Goal: Information Seeking & Learning: Learn about a topic

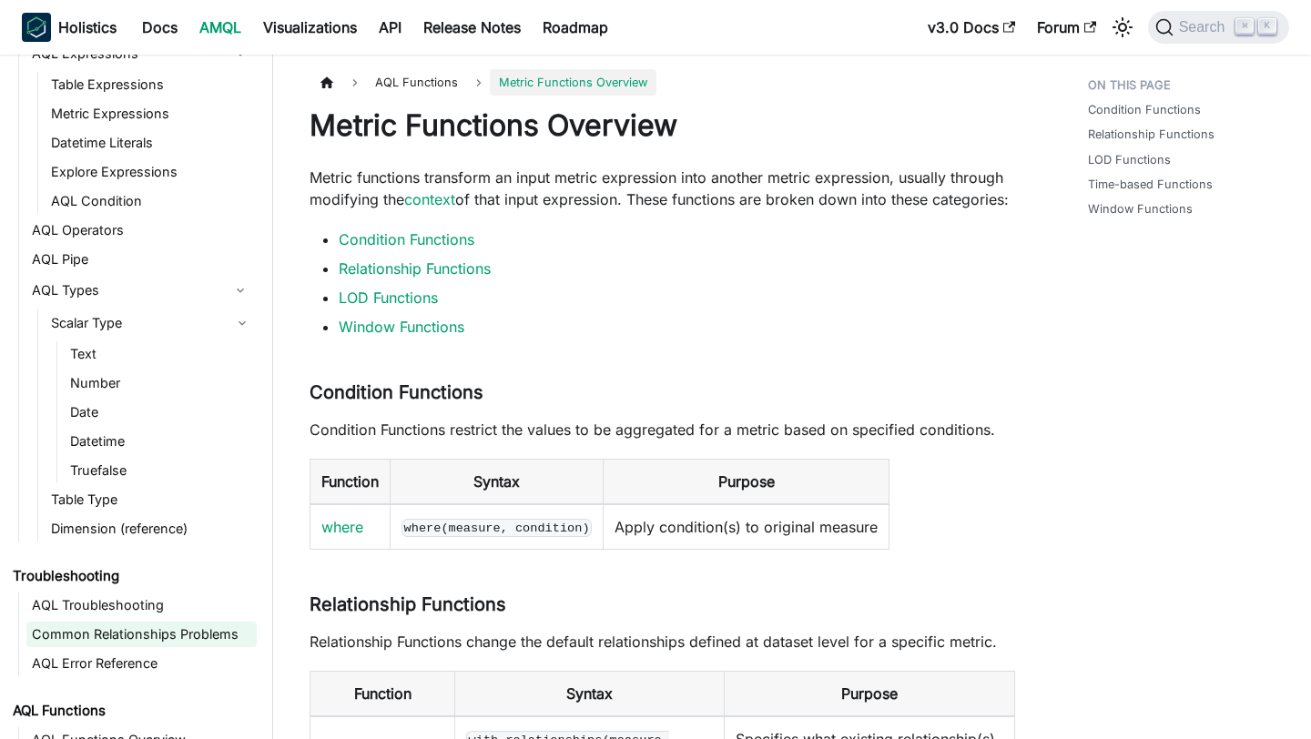
scroll to position [1002, 0]
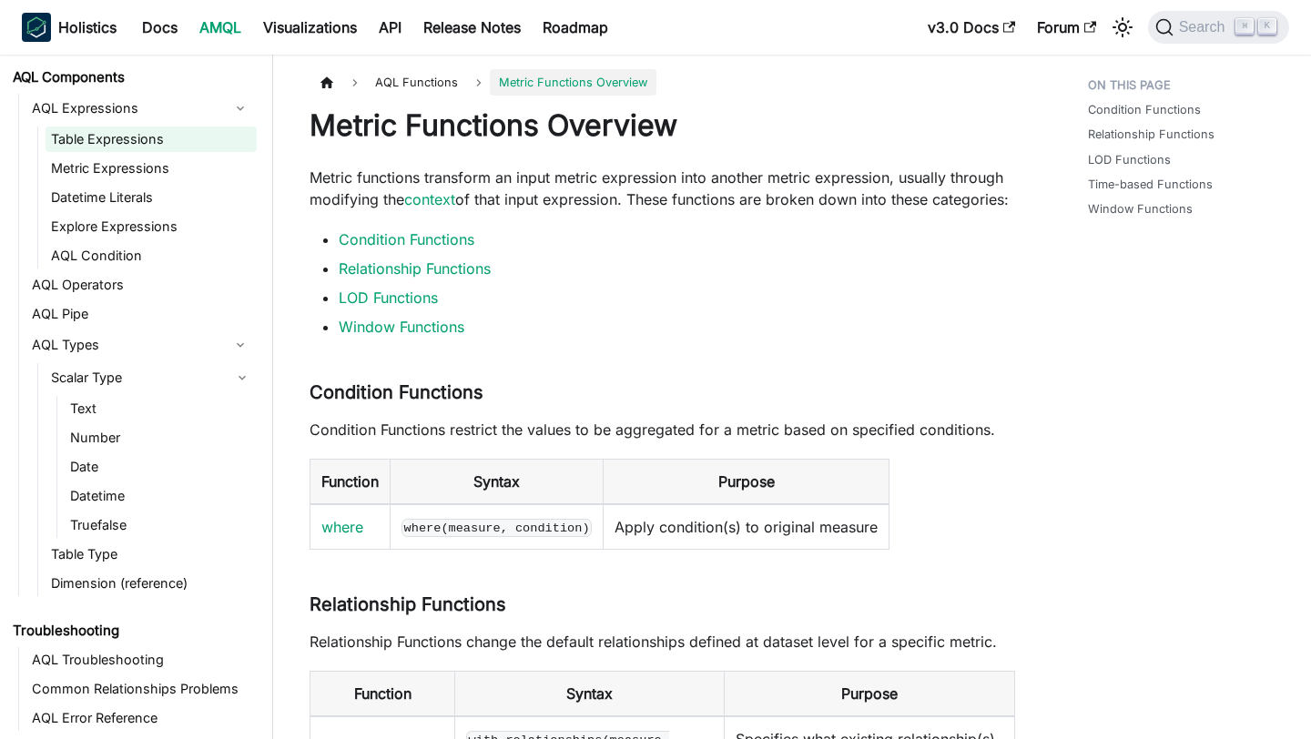
click at [110, 141] on link "Table Expressions" at bounding box center [151, 139] width 211 height 25
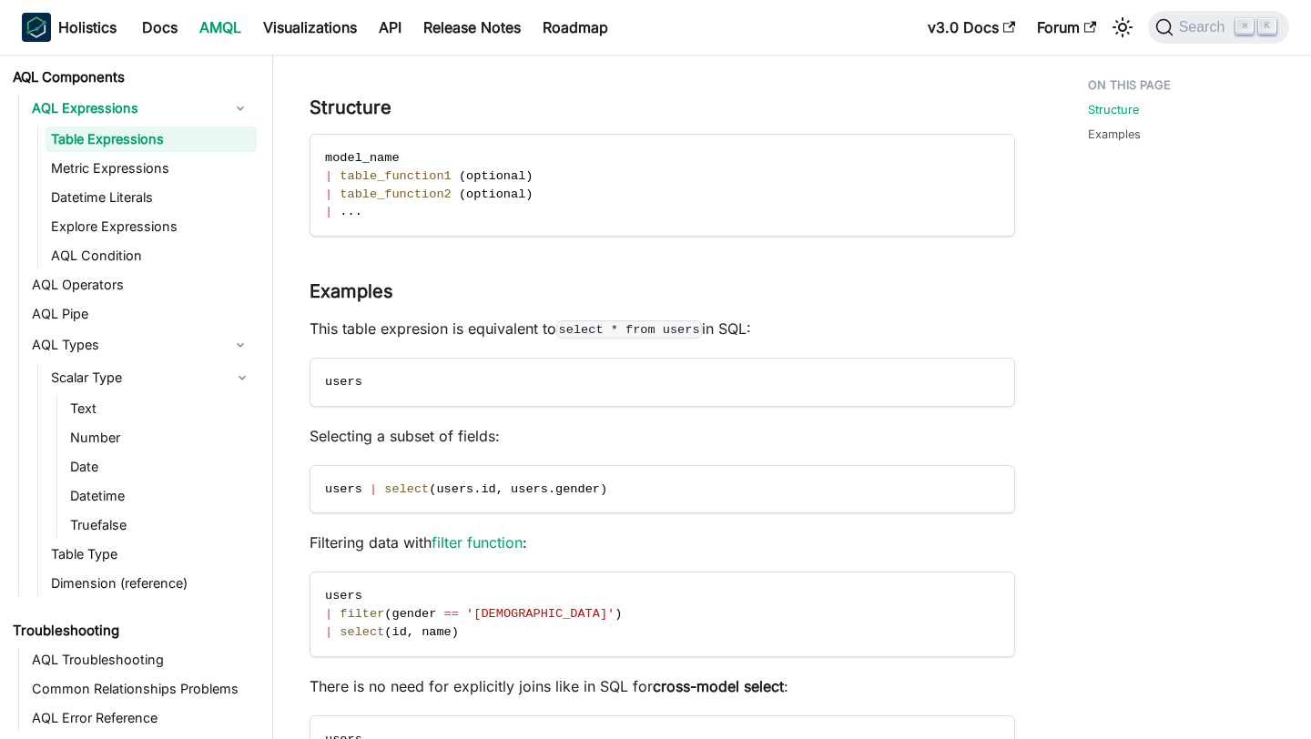
scroll to position [472, 0]
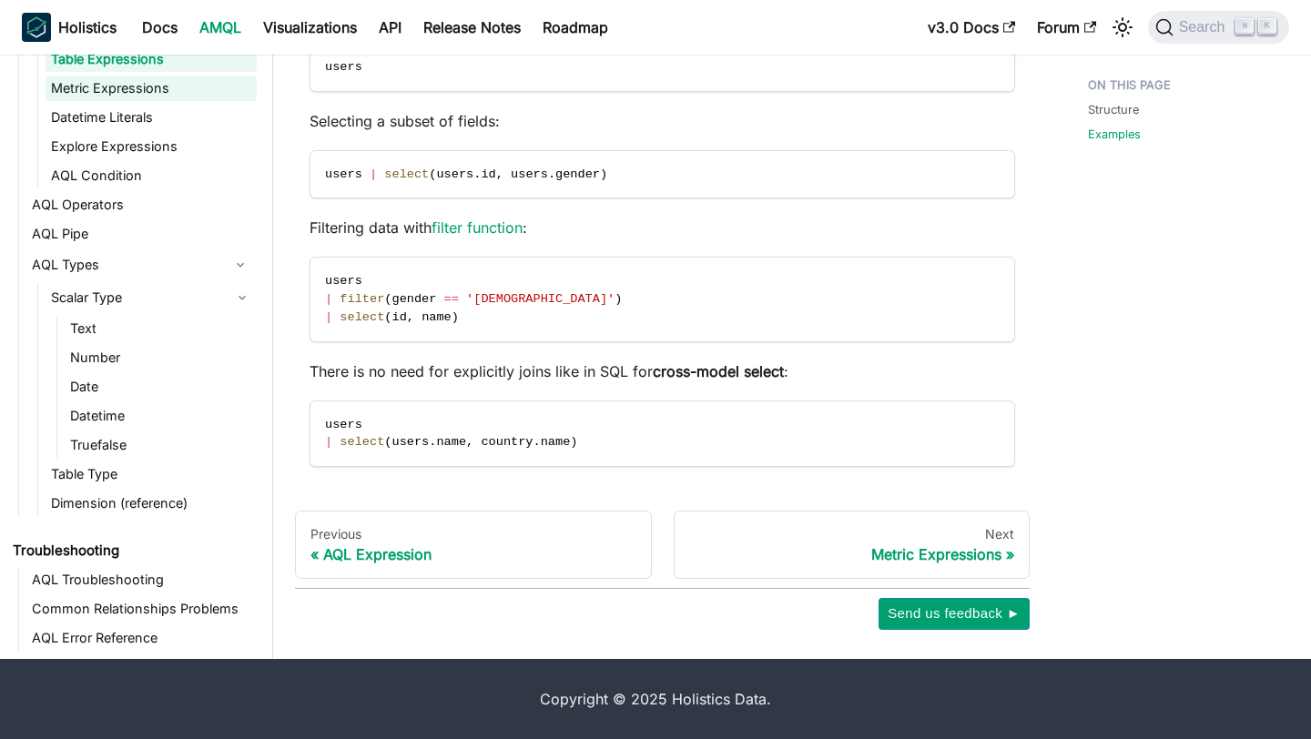
click at [120, 90] on link "Metric Expressions" at bounding box center [151, 88] width 211 height 25
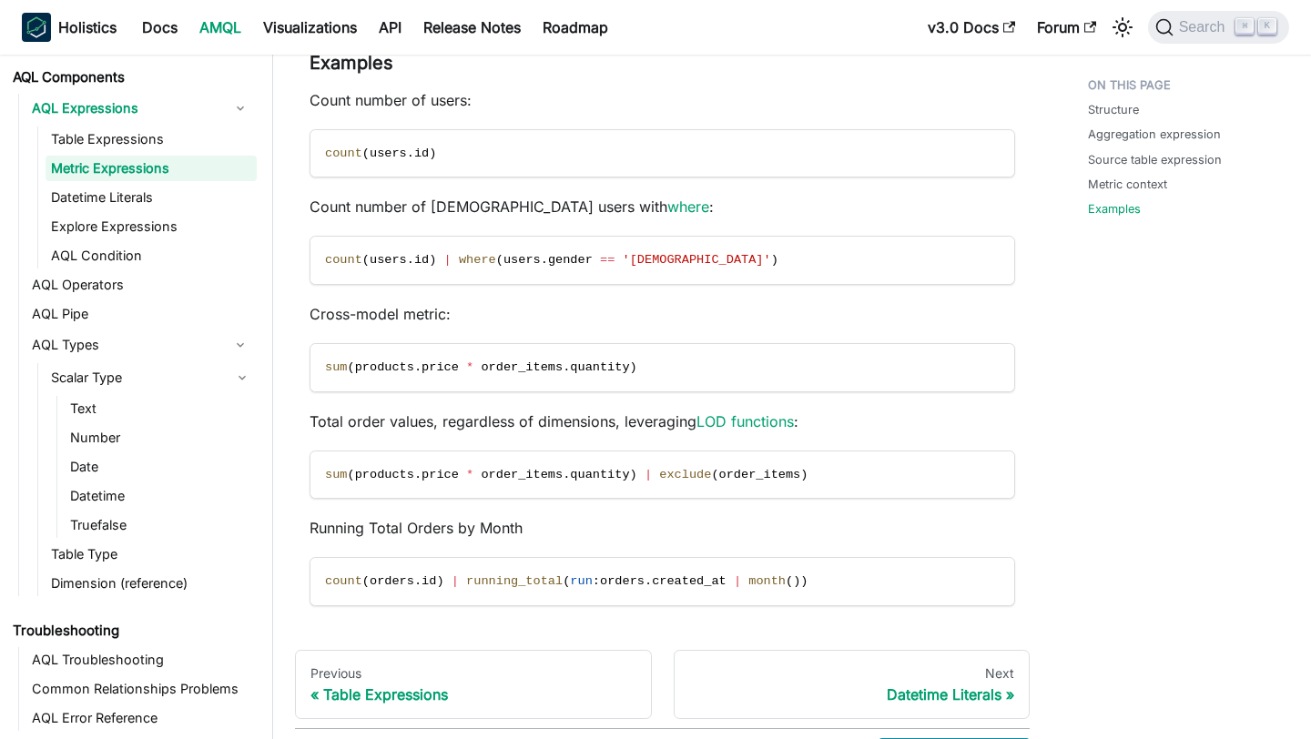
scroll to position [2189, 0]
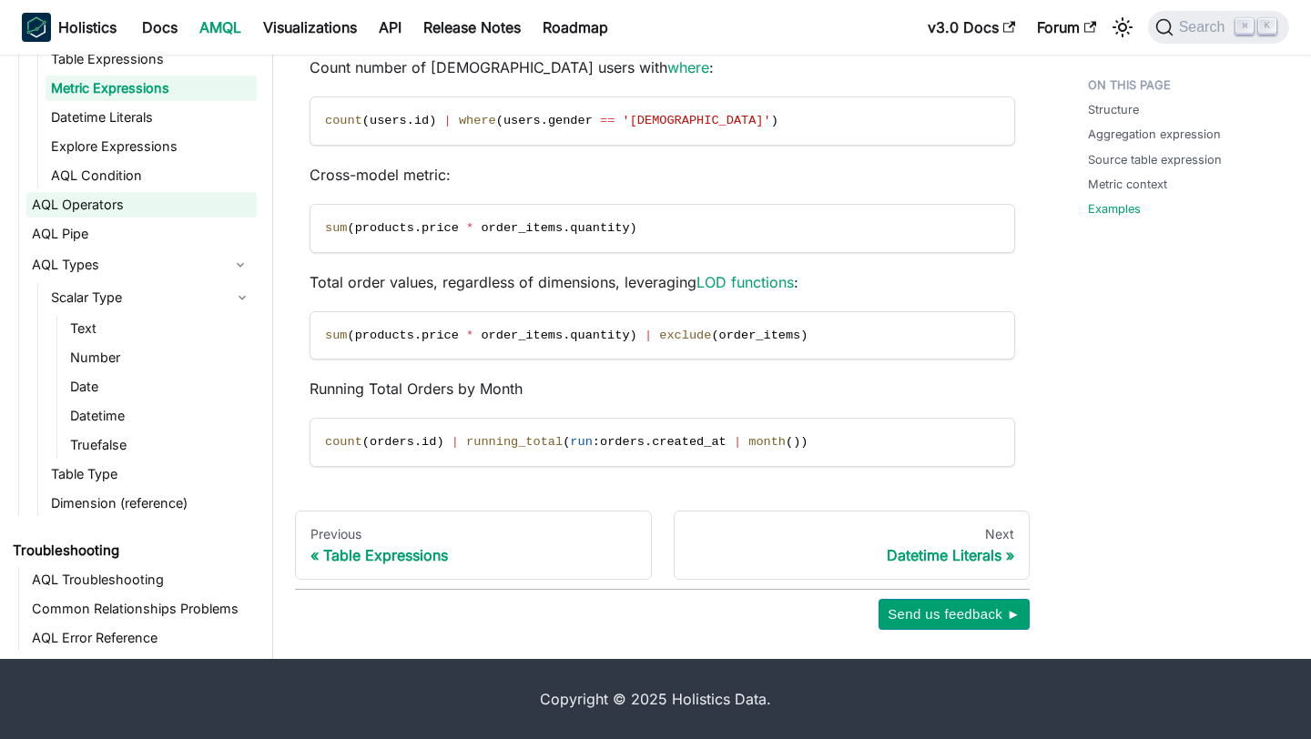
click at [127, 210] on link "AQL Operators" at bounding box center [141, 204] width 230 height 25
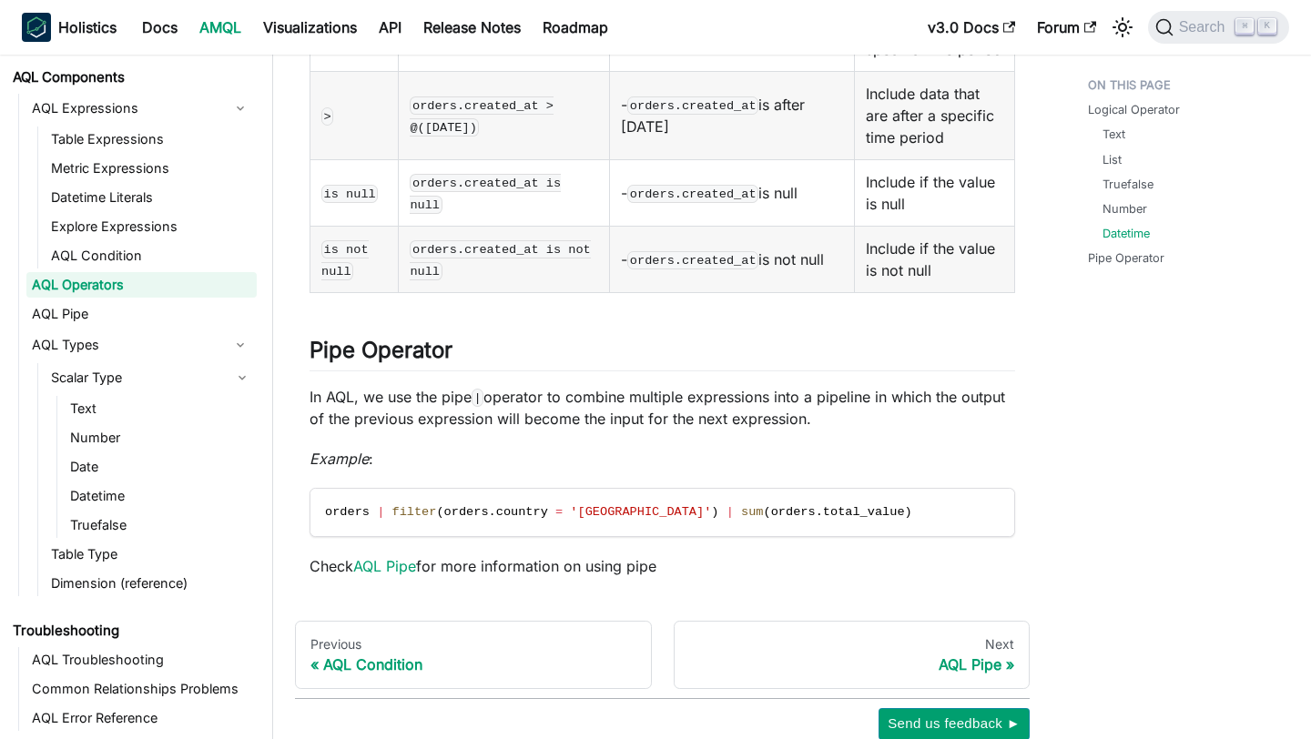
scroll to position [2886, 0]
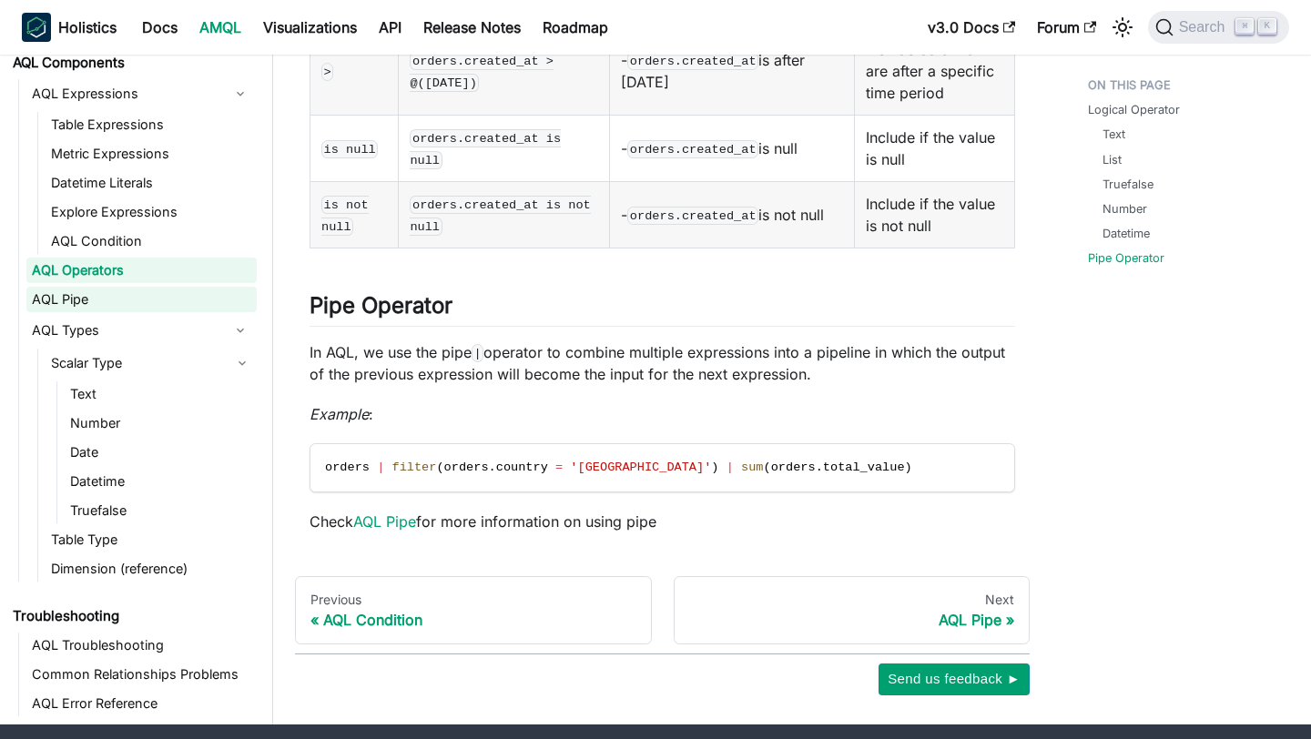
click at [175, 287] on link "AQL Pipe" at bounding box center [141, 299] width 230 height 25
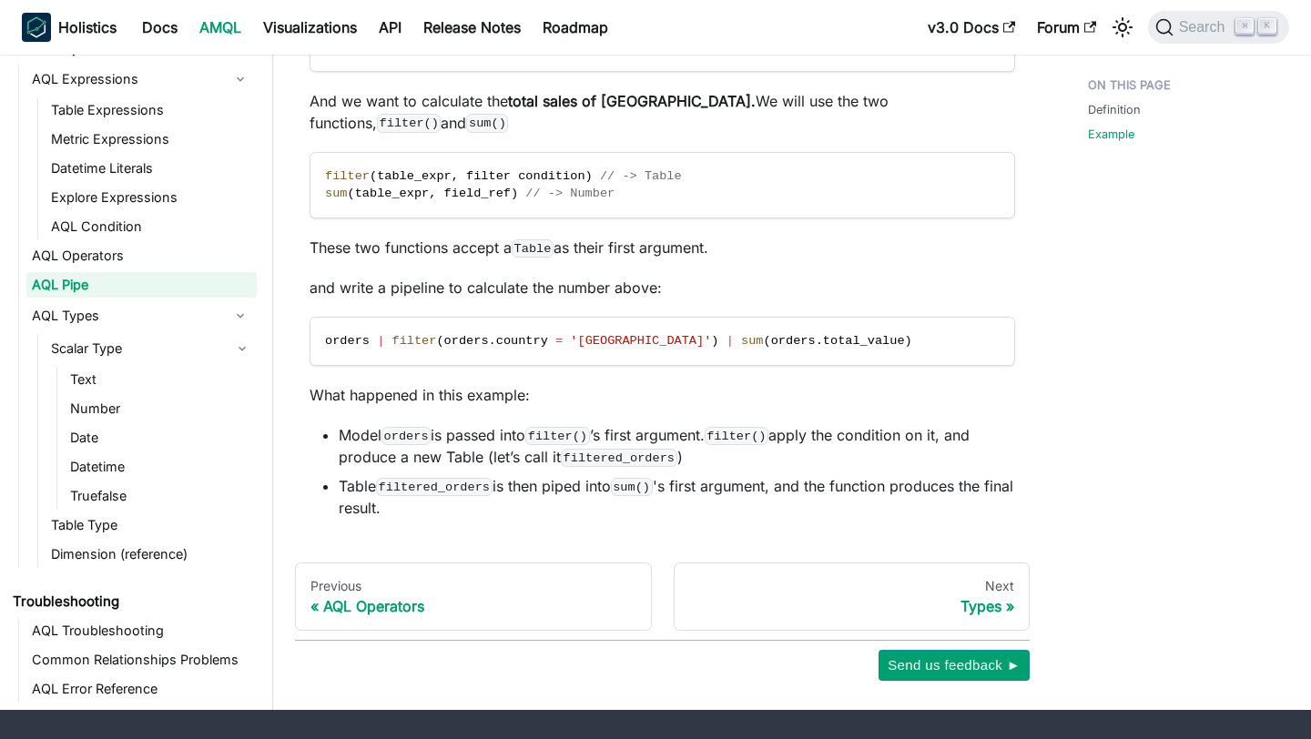
scroll to position [901, 0]
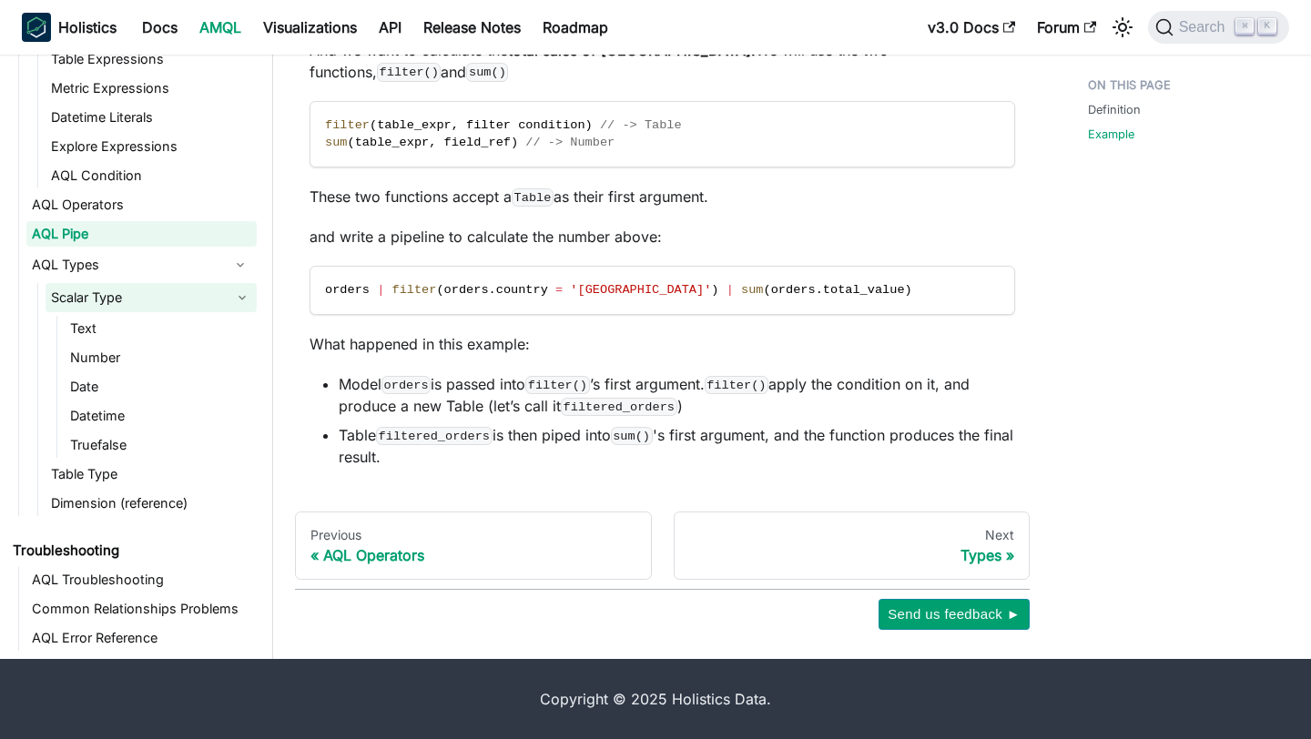
click at [150, 299] on link "Scalar Type" at bounding box center [151, 297] width 211 height 29
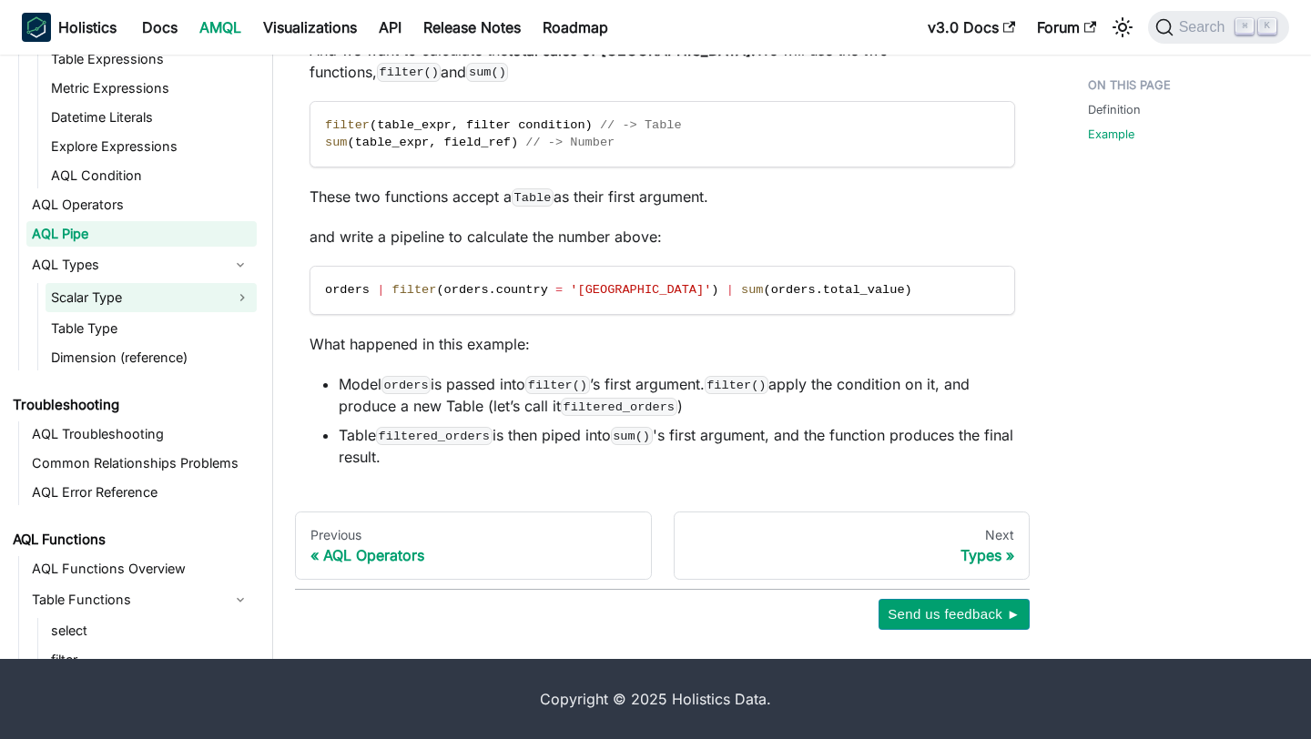
click at [150, 299] on link "Scalar Type" at bounding box center [151, 297] width 211 height 29
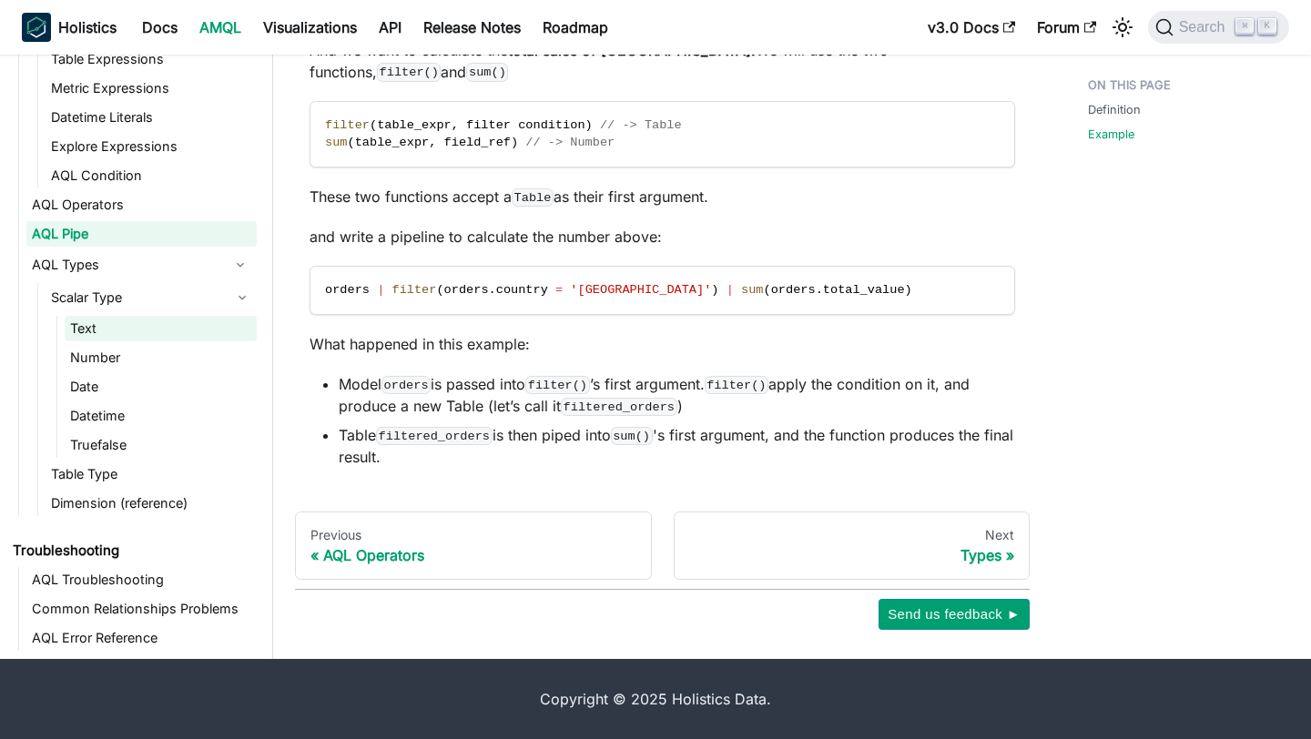
click at [137, 324] on link "Text" at bounding box center [161, 328] width 192 height 25
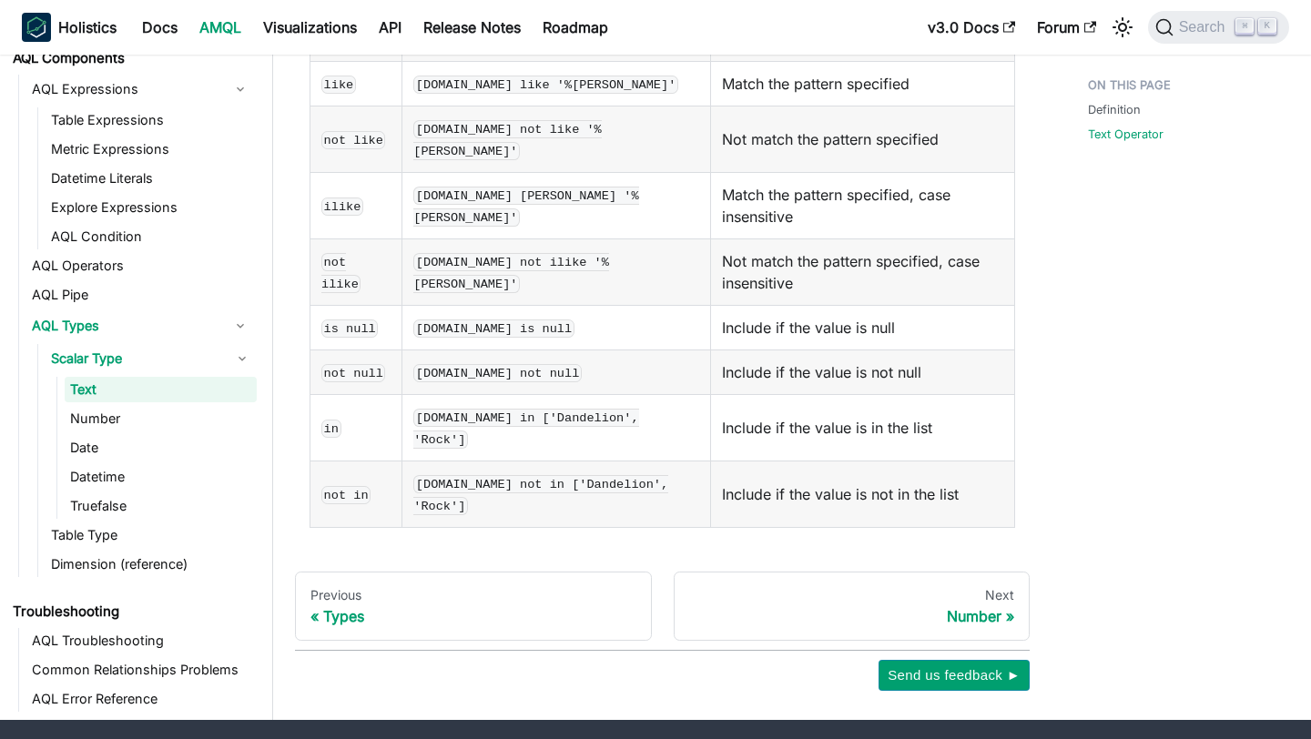
scroll to position [695, 0]
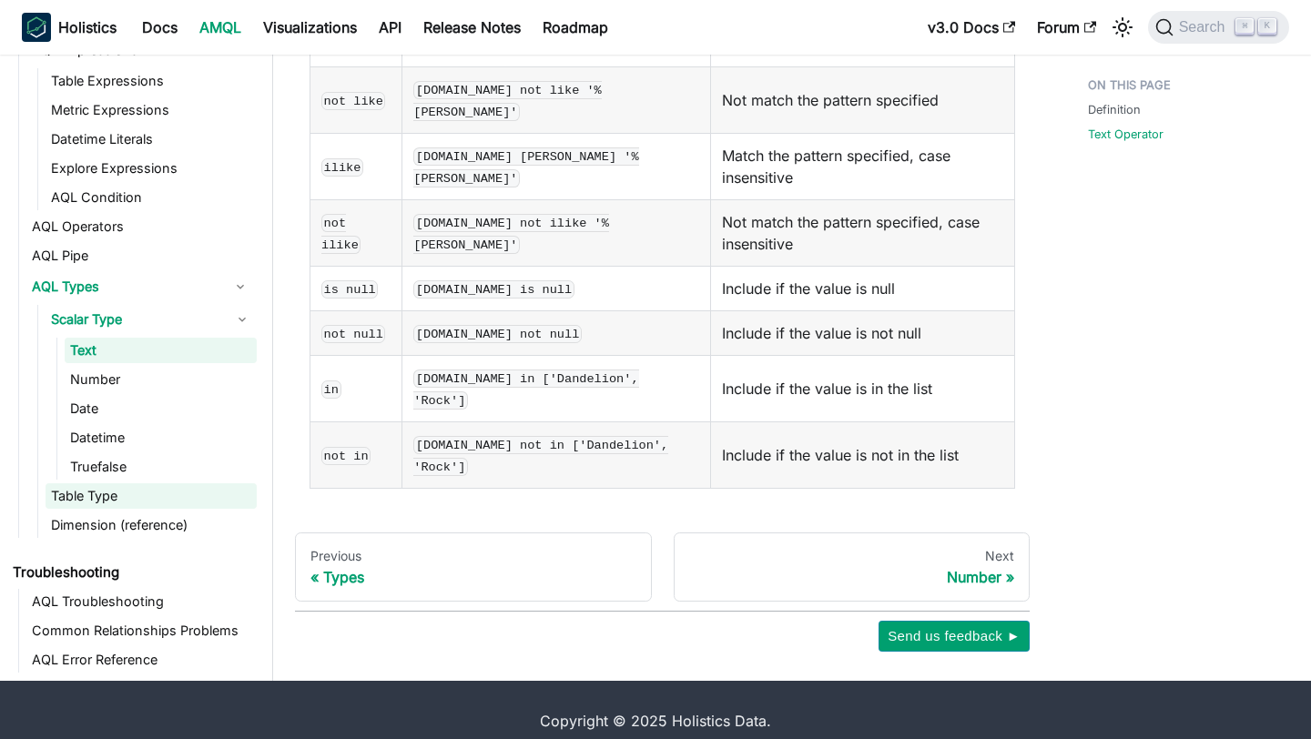
click at [121, 483] on link "Table Type" at bounding box center [151, 495] width 211 height 25
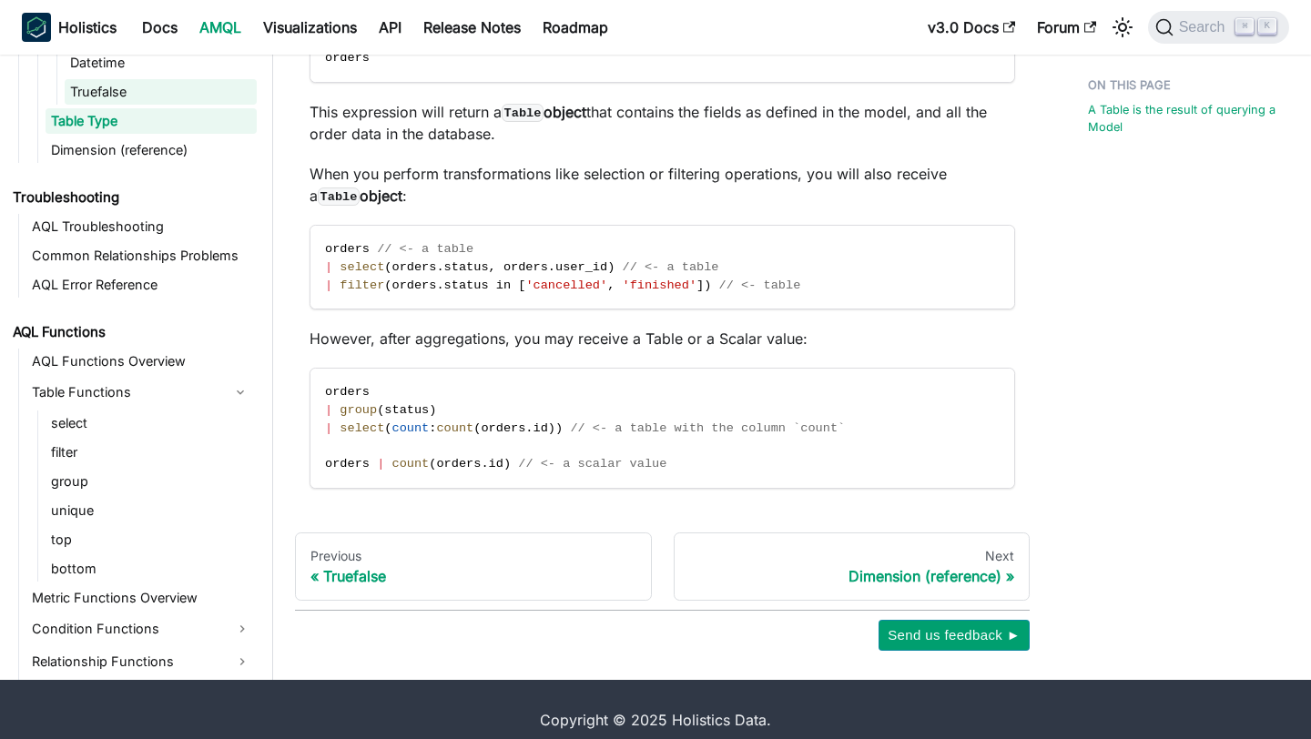
scroll to position [1377, 0]
click at [123, 348] on link "AQL Functions Overview" at bounding box center [141, 360] width 230 height 25
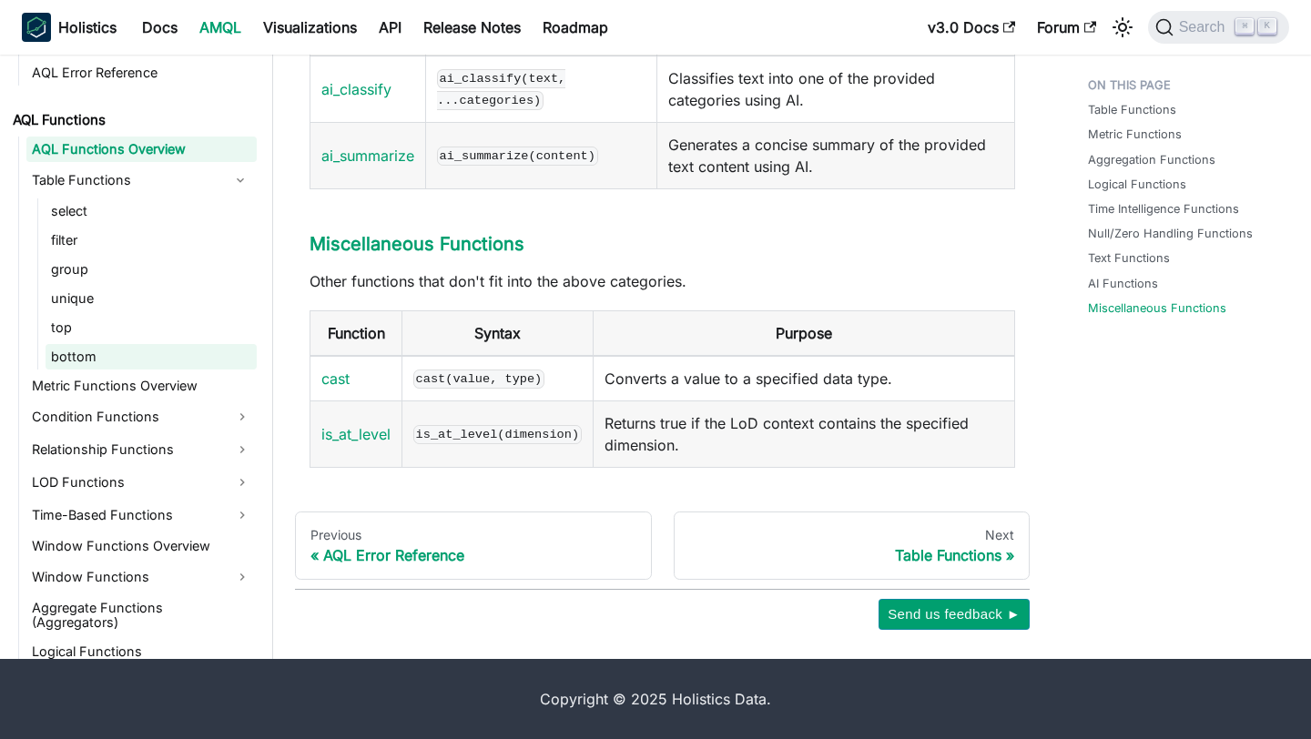
scroll to position [1623, 0]
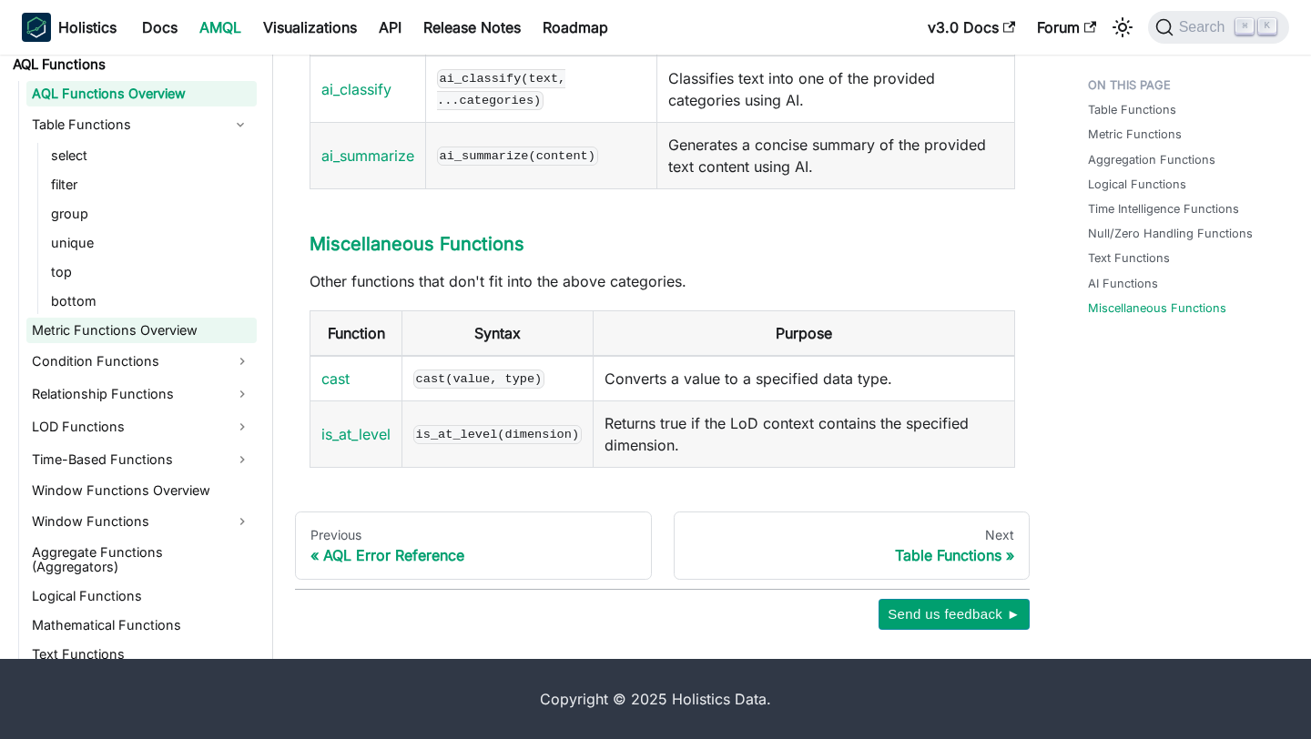
click at [155, 334] on link "Metric Functions Overview" at bounding box center [141, 330] width 230 height 25
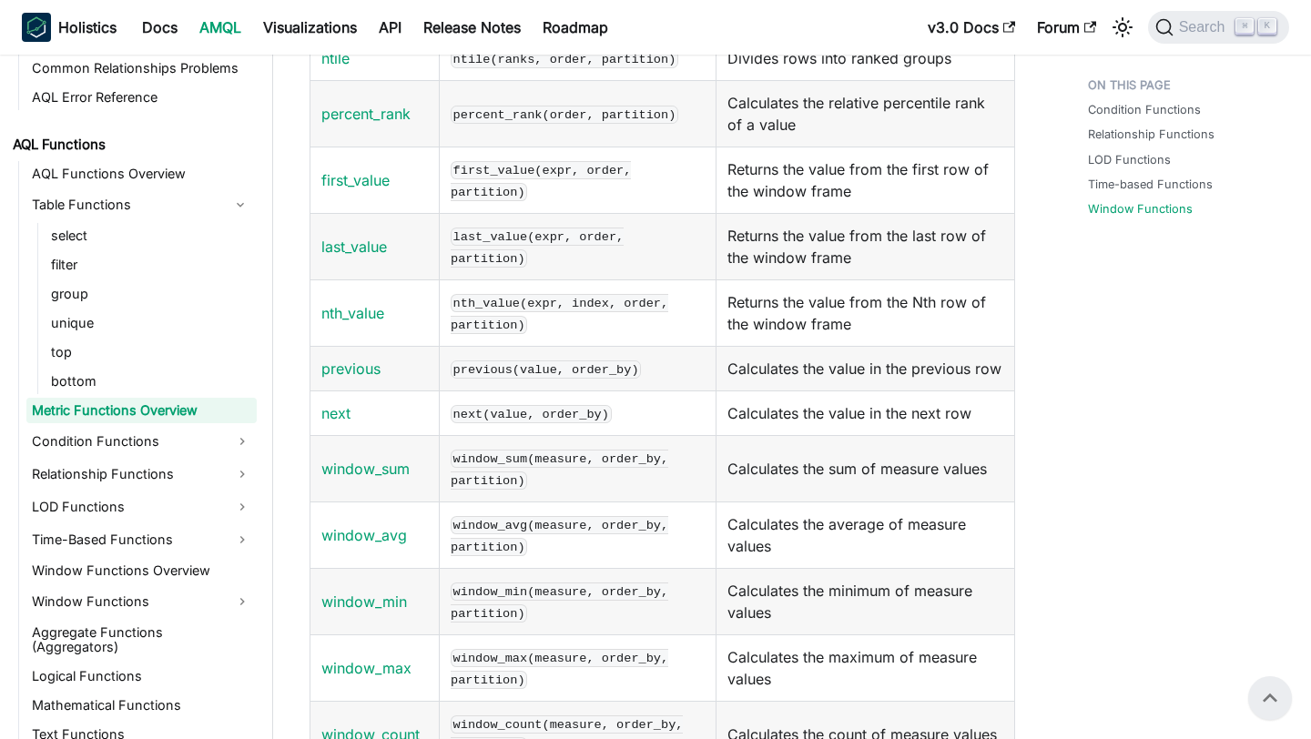
scroll to position [1957, 0]
click at [1202, 20] on span "Search" at bounding box center [1204, 27] width 63 height 16
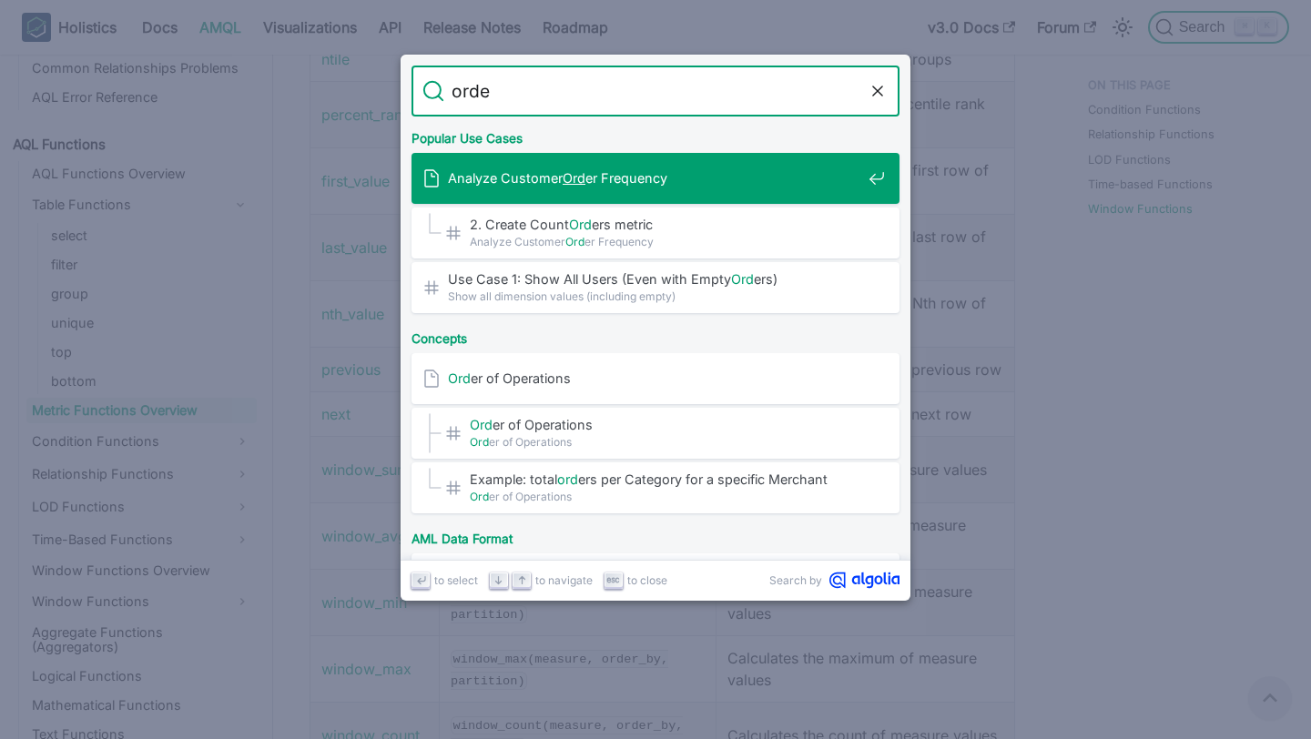
type input "order"
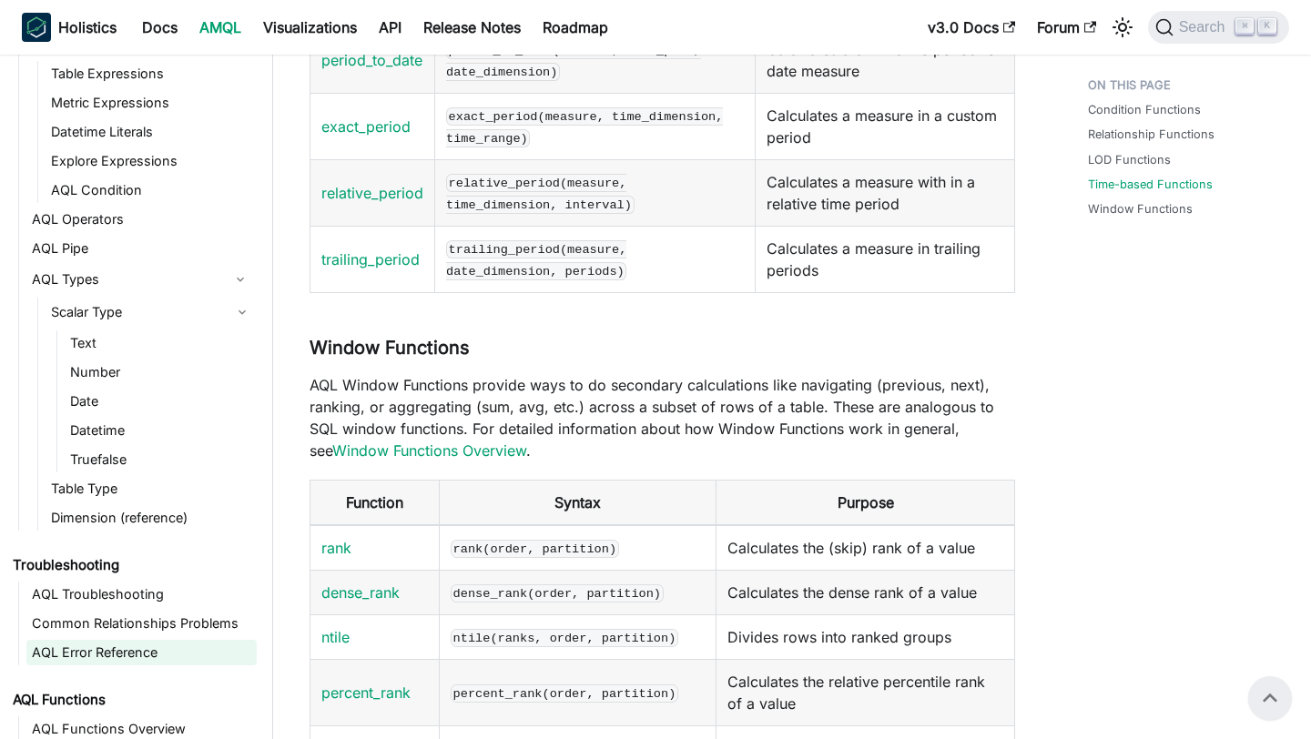
scroll to position [1059, 0]
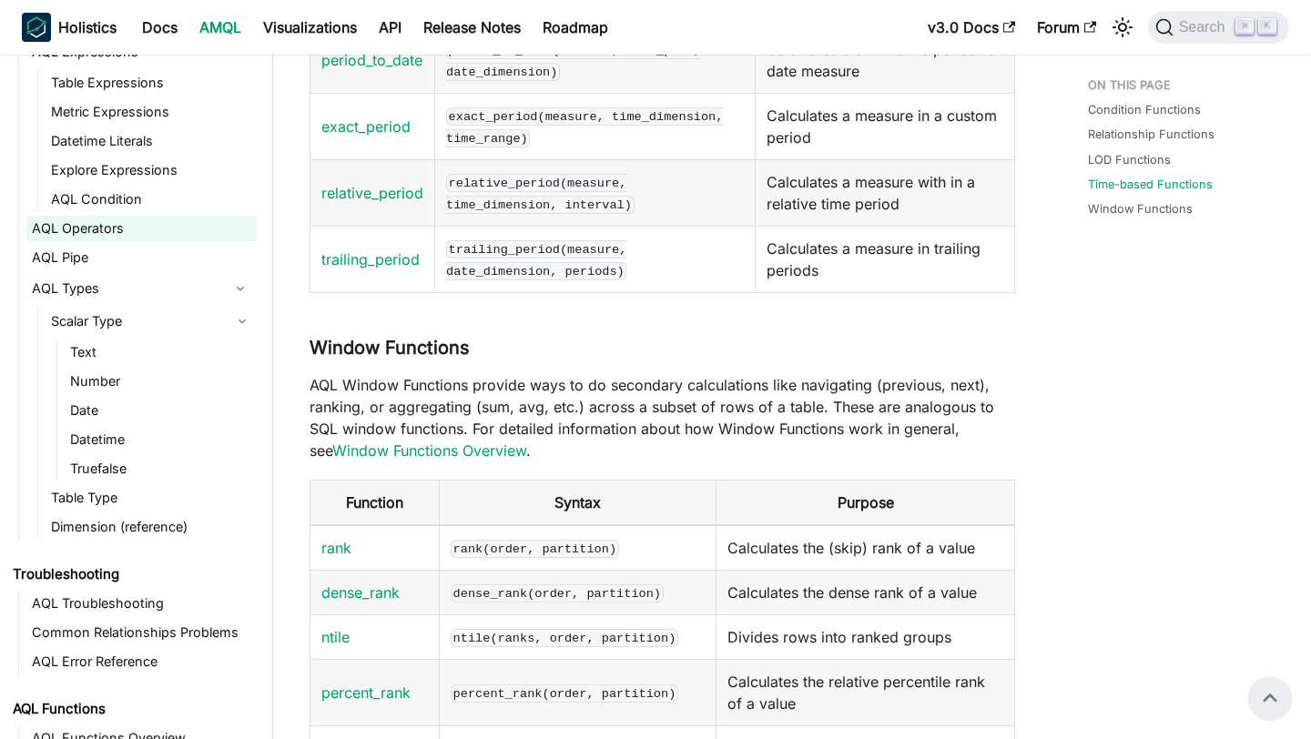
click at [123, 233] on link "AQL Operators" at bounding box center [141, 228] width 230 height 25
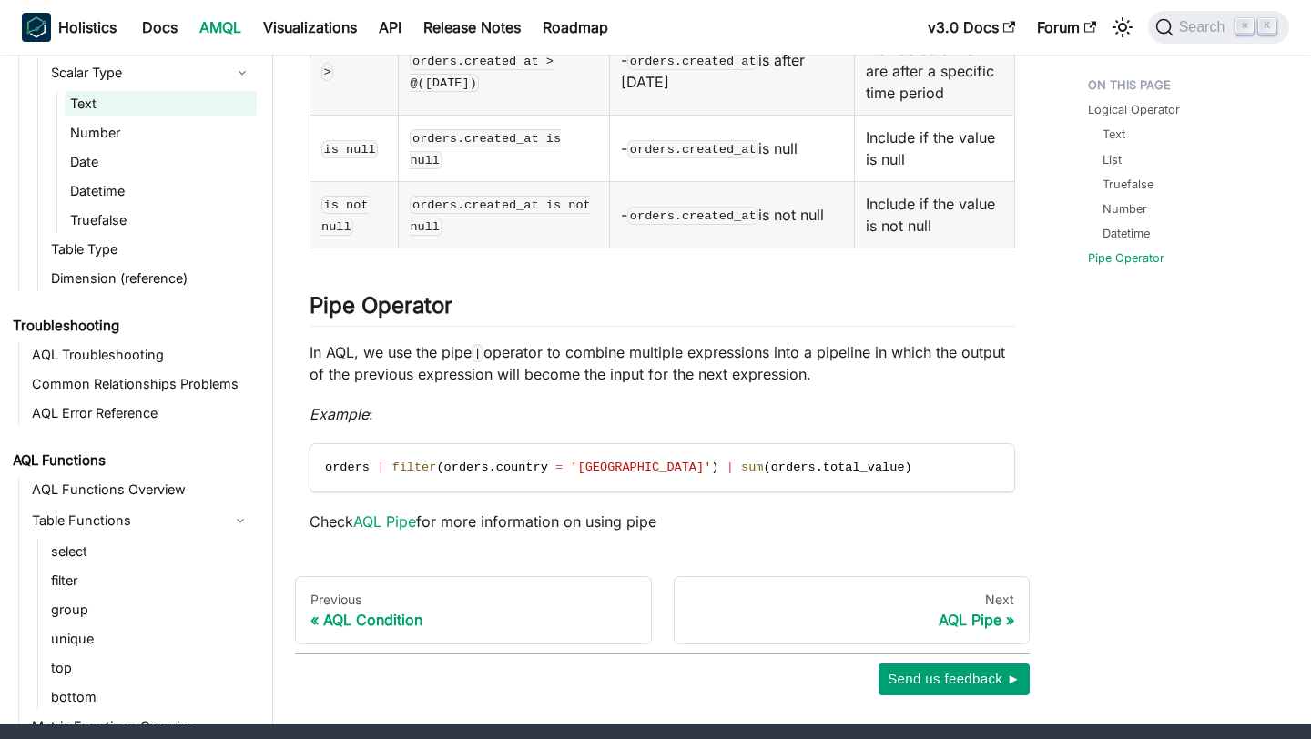
scroll to position [1347, 0]
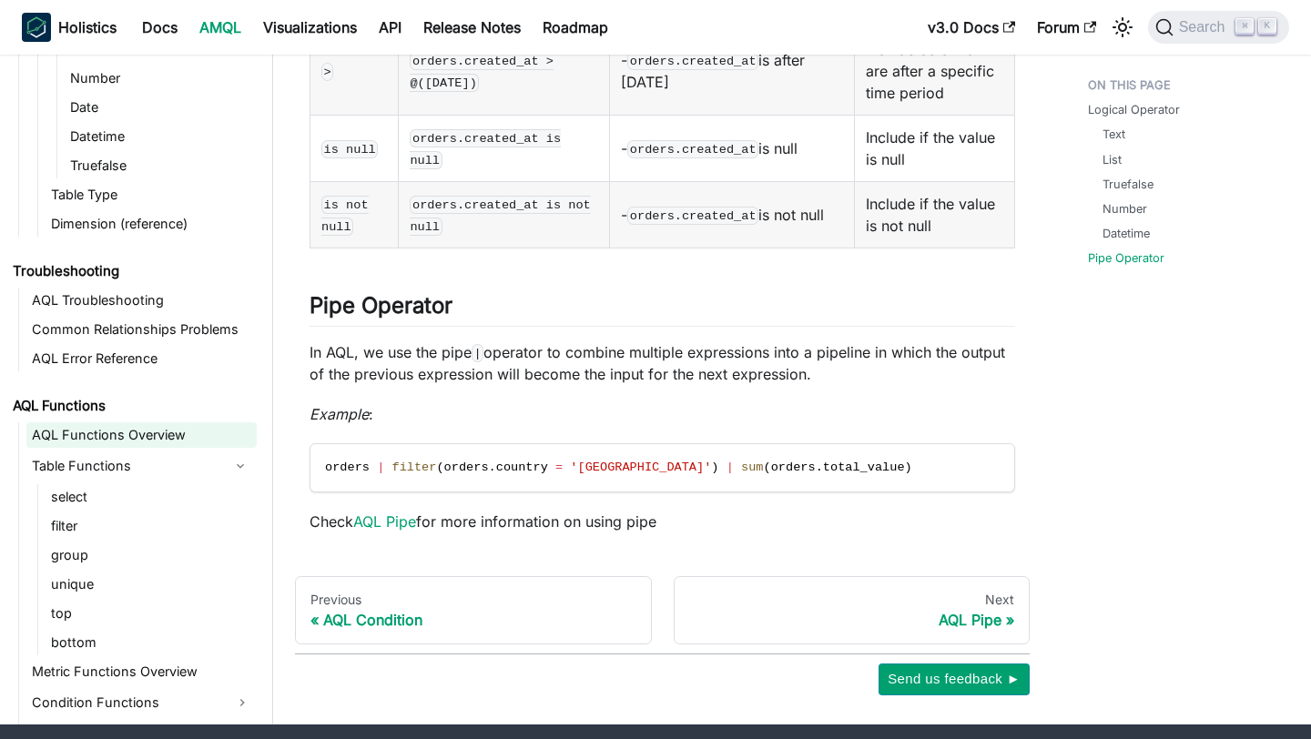
click at [147, 422] on link "AQL Functions Overview" at bounding box center [141, 434] width 230 height 25
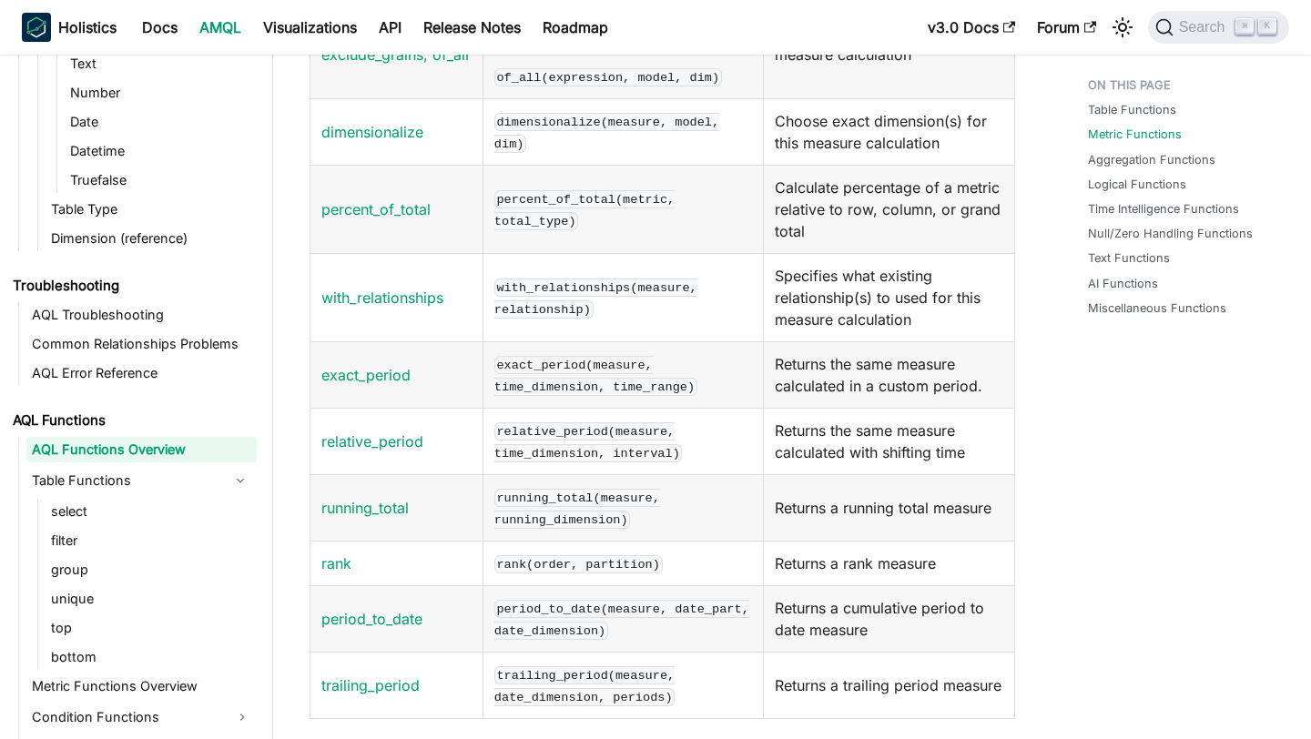
scroll to position [1548, 0]
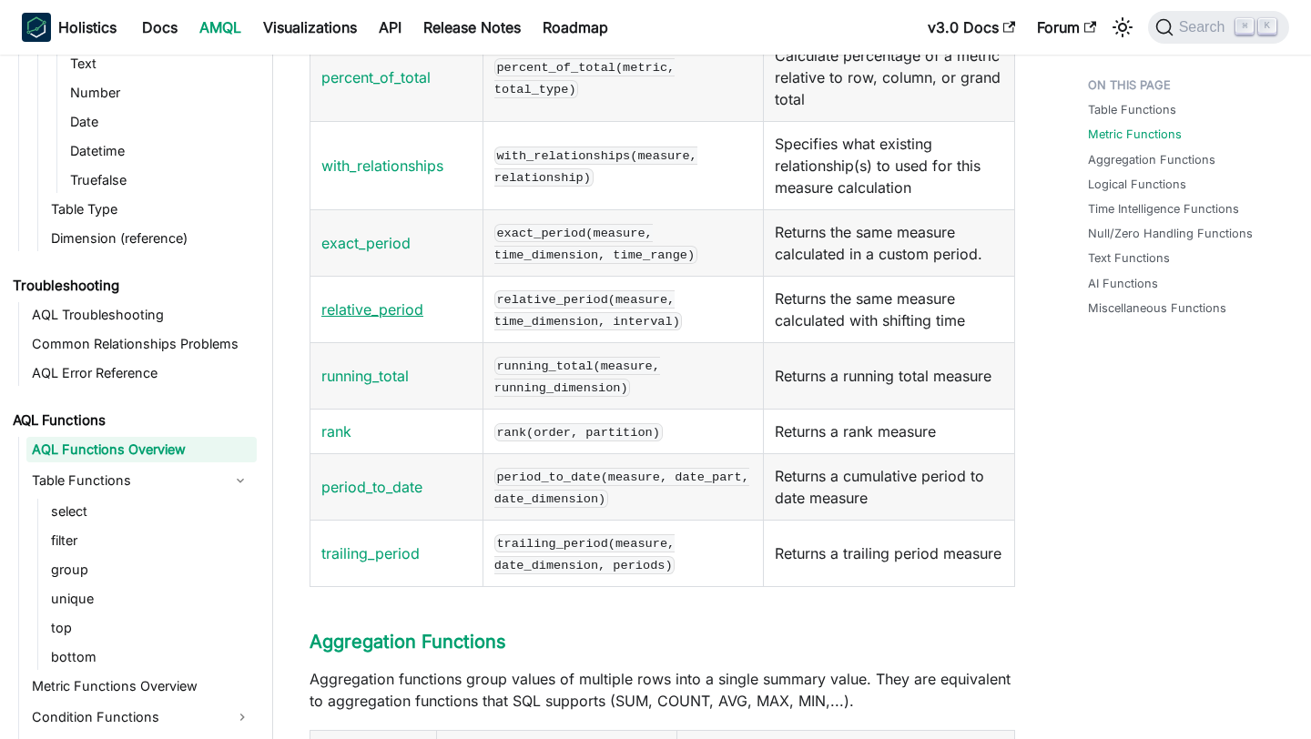
click at [396, 304] on link "relative_period" at bounding box center [372, 309] width 102 height 18
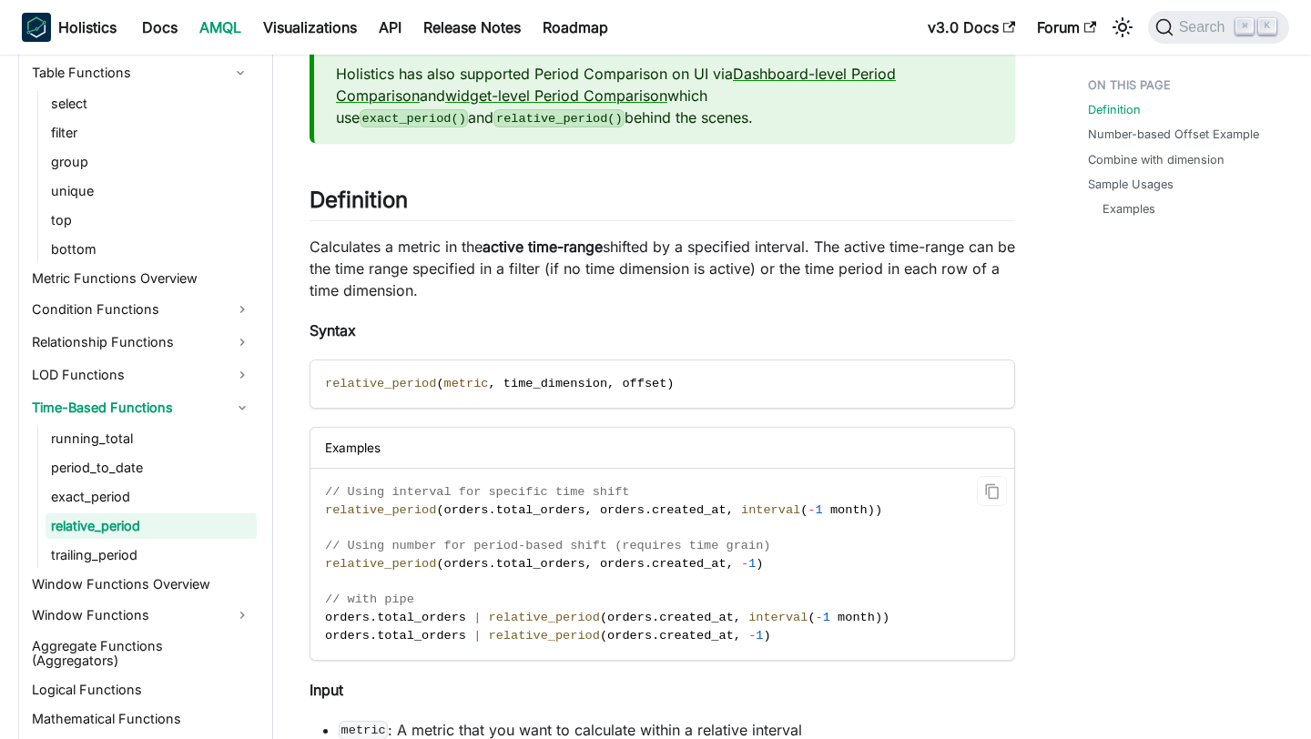
scroll to position [302, 0]
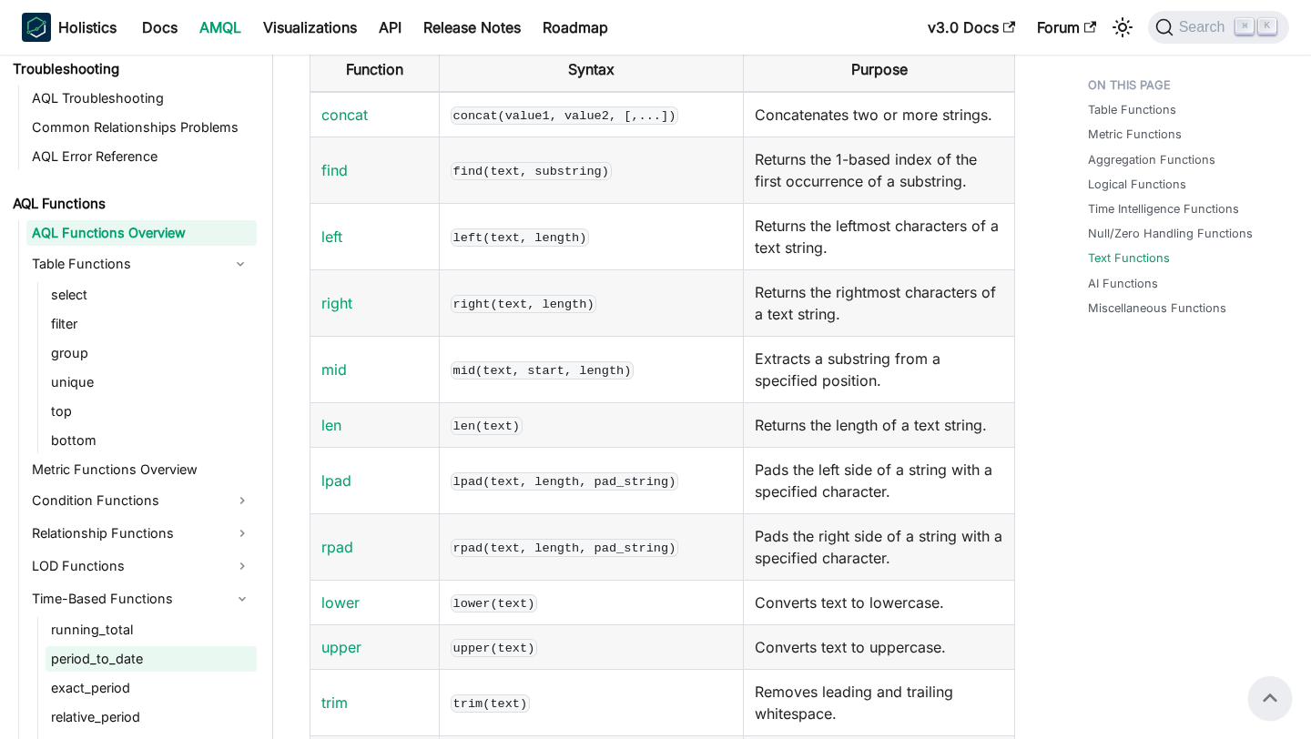
scroll to position [1547, 0]
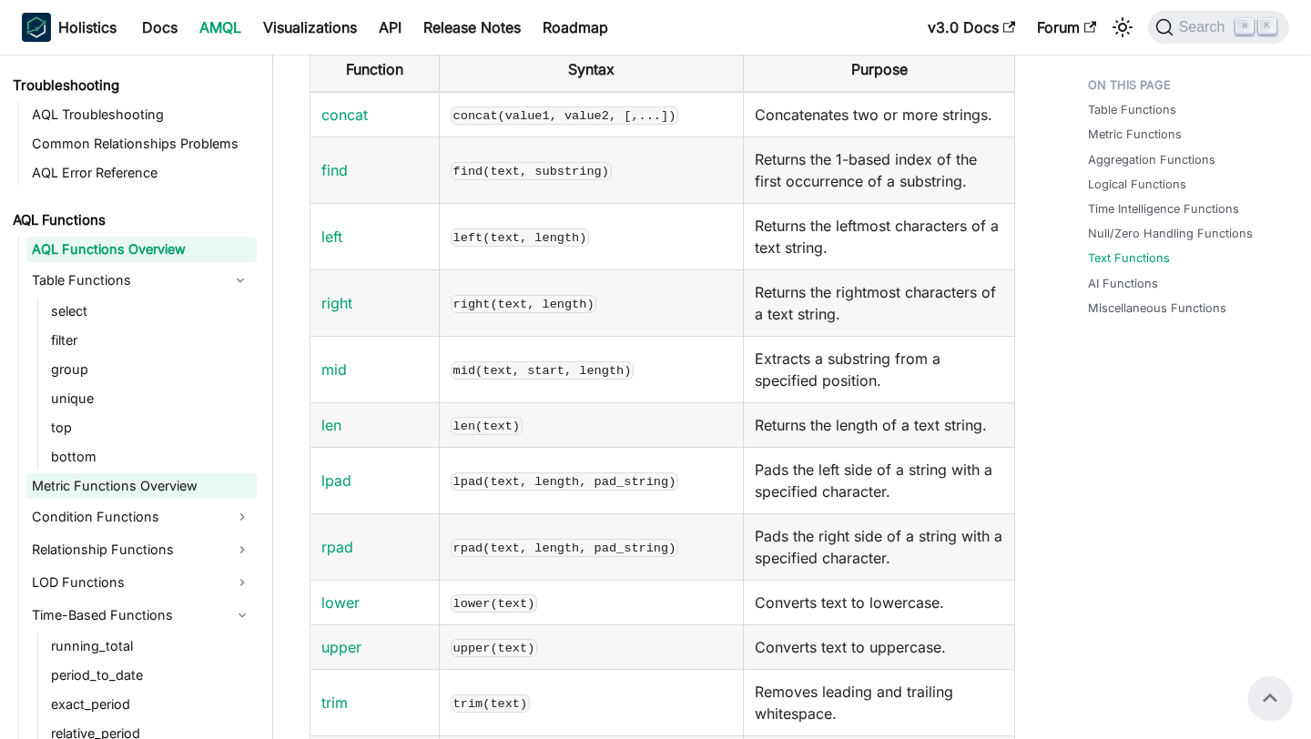
click at [167, 482] on link "Metric Functions Overview" at bounding box center [141, 485] width 230 height 25
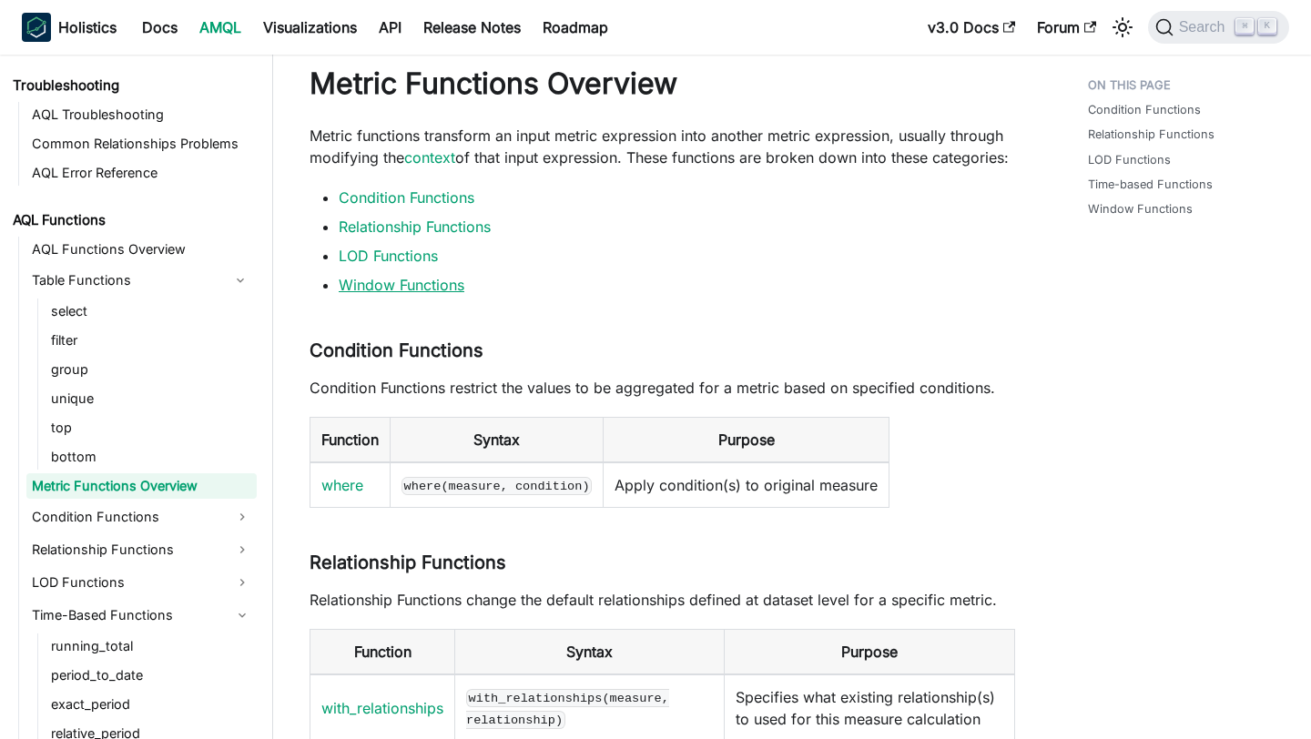
click at [440, 294] on link "Window Functions" at bounding box center [402, 285] width 126 height 18
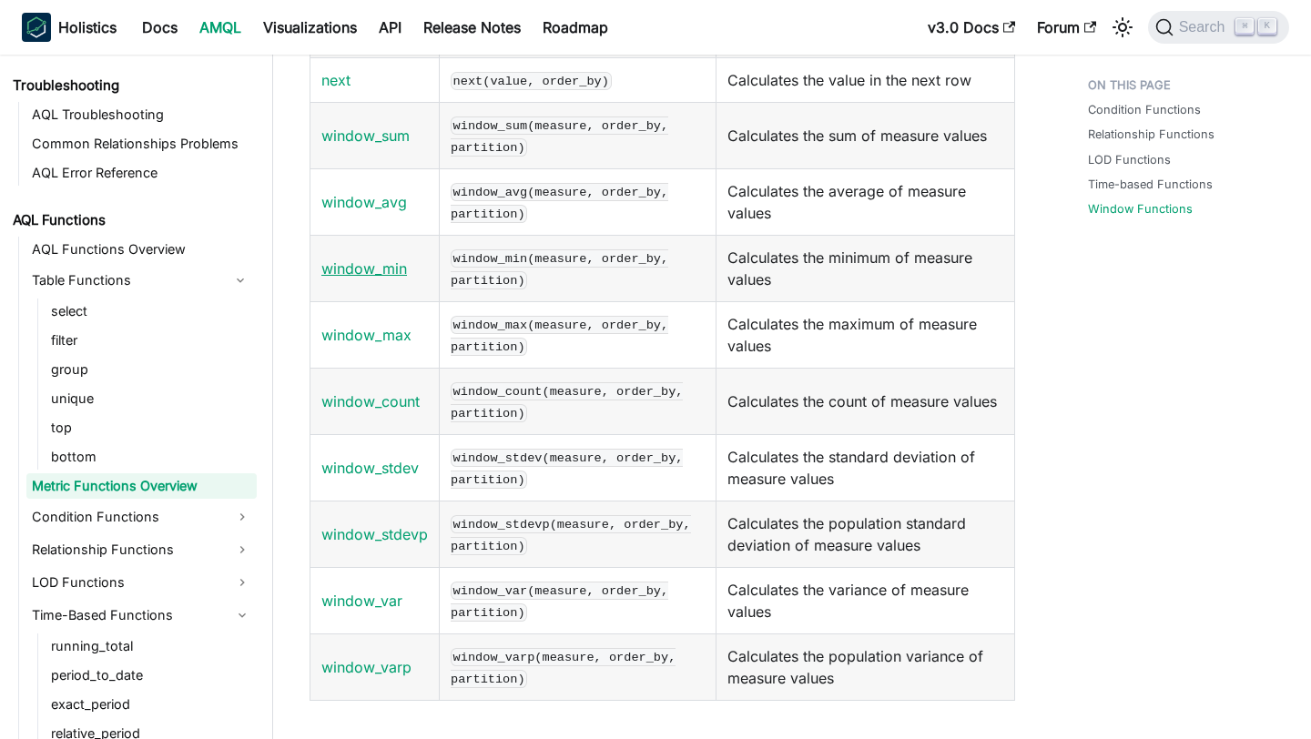
scroll to position [2276, 0]
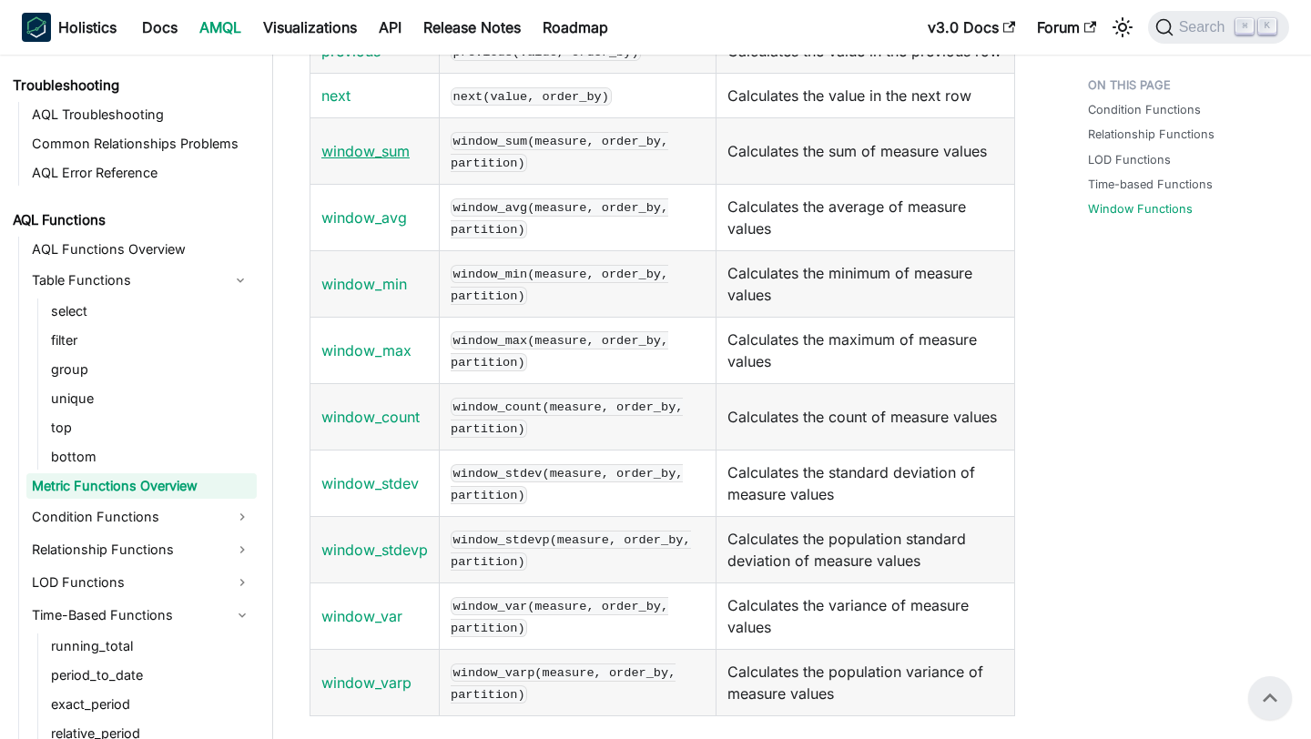
click at [385, 160] on link "window_sum" at bounding box center [365, 151] width 88 height 18
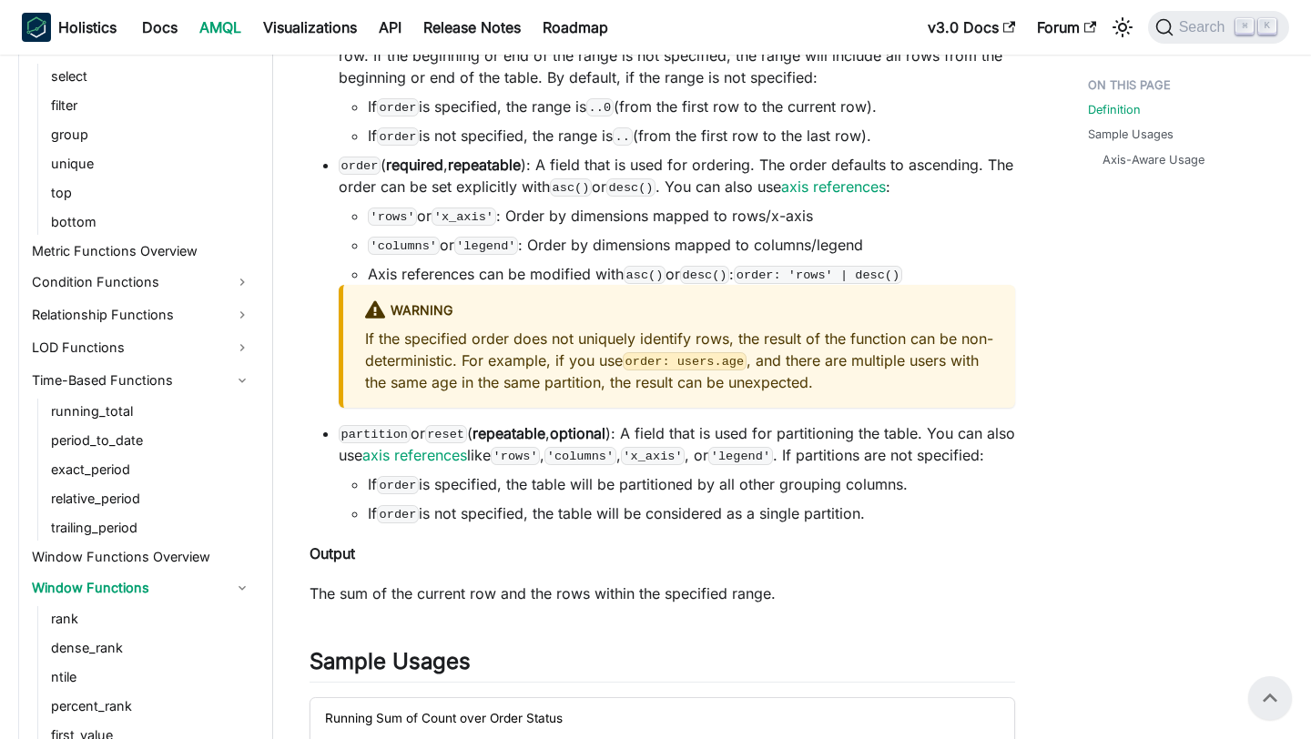
scroll to position [758, 0]
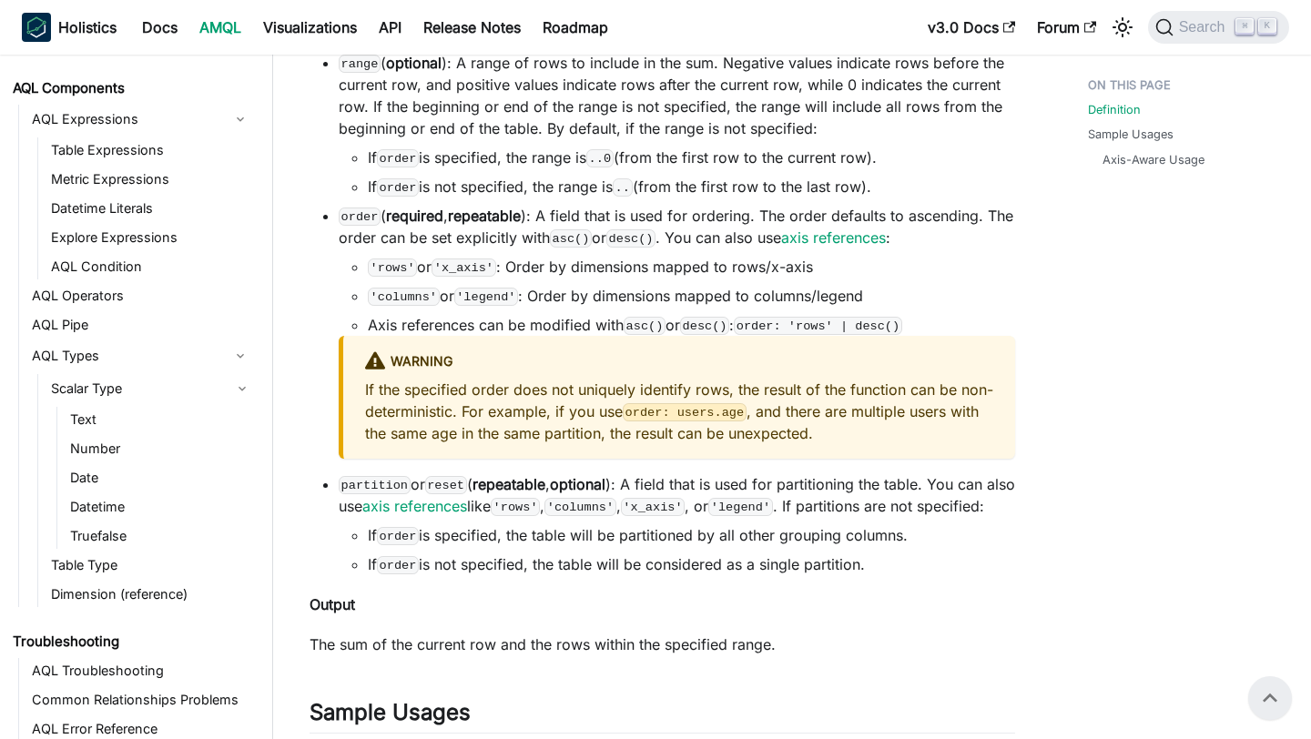
scroll to position [990, 0]
click at [103, 154] on link "Table Expressions" at bounding box center [151, 150] width 211 height 25
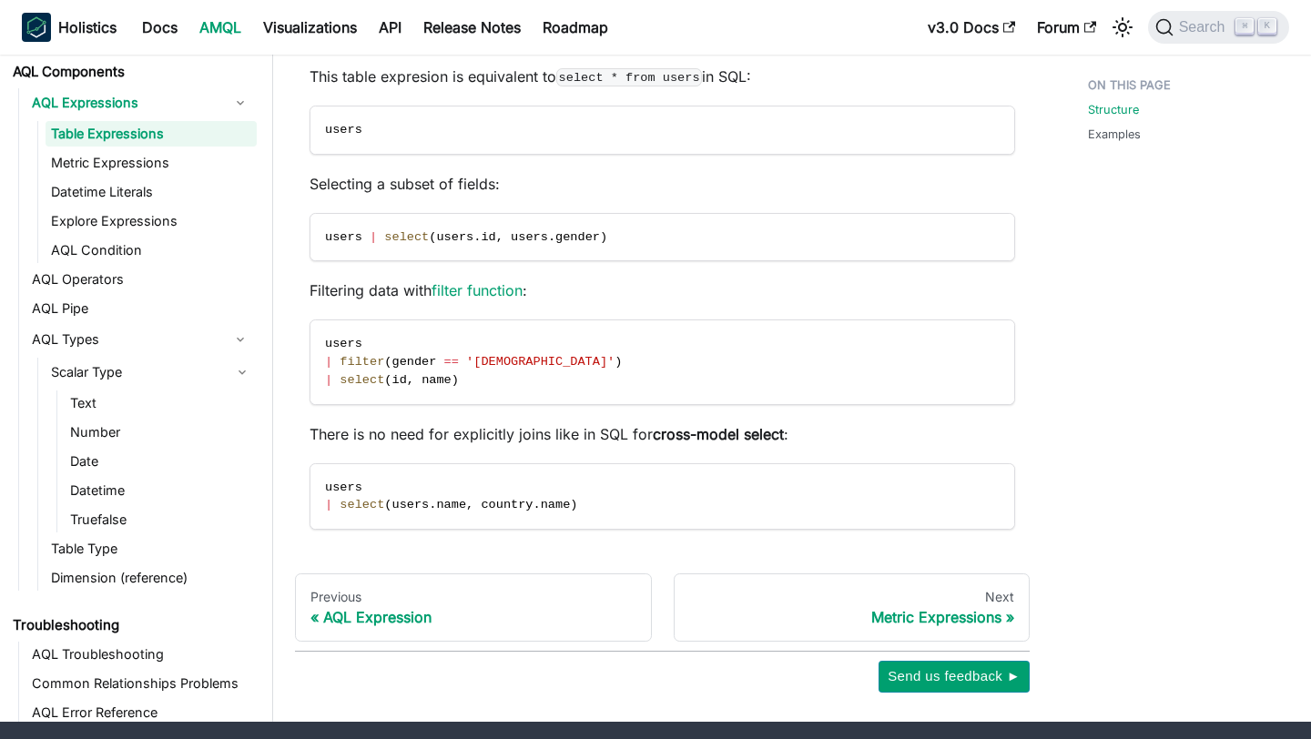
scroll to position [472, 0]
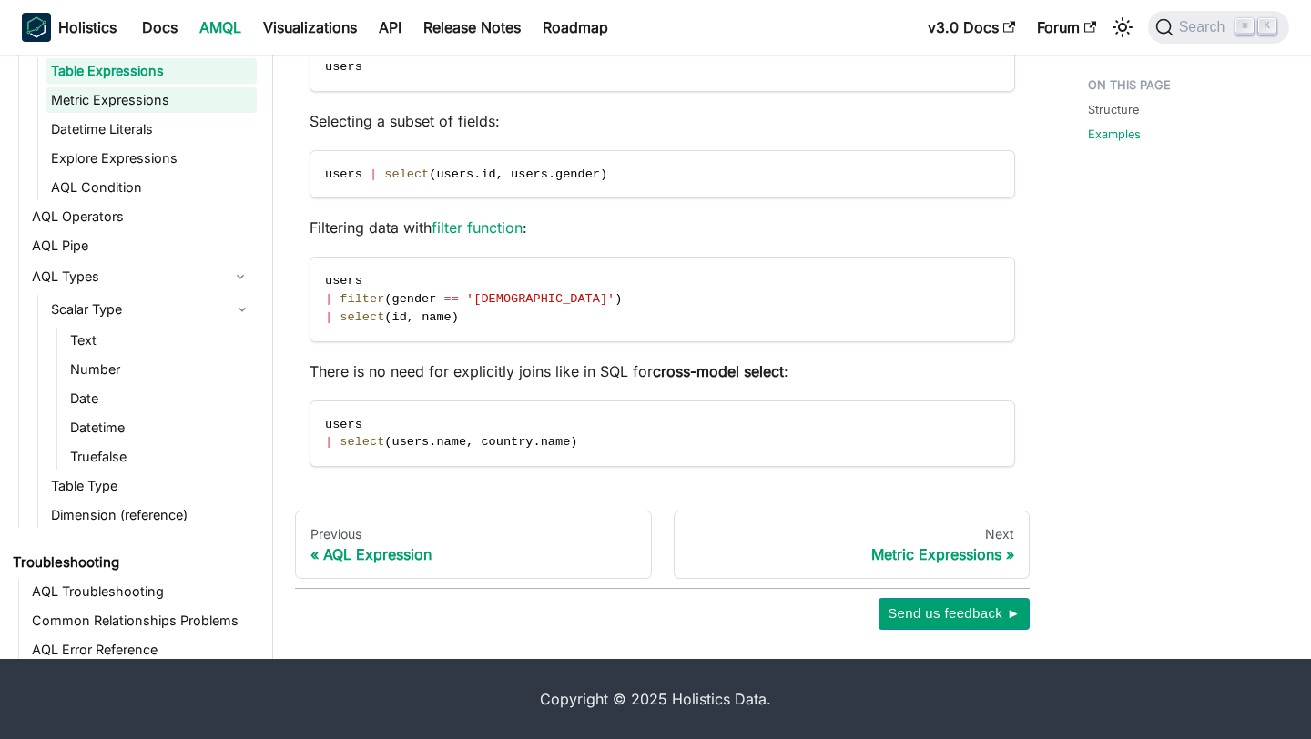
click at [149, 104] on link "Metric Expressions" at bounding box center [151, 99] width 211 height 25
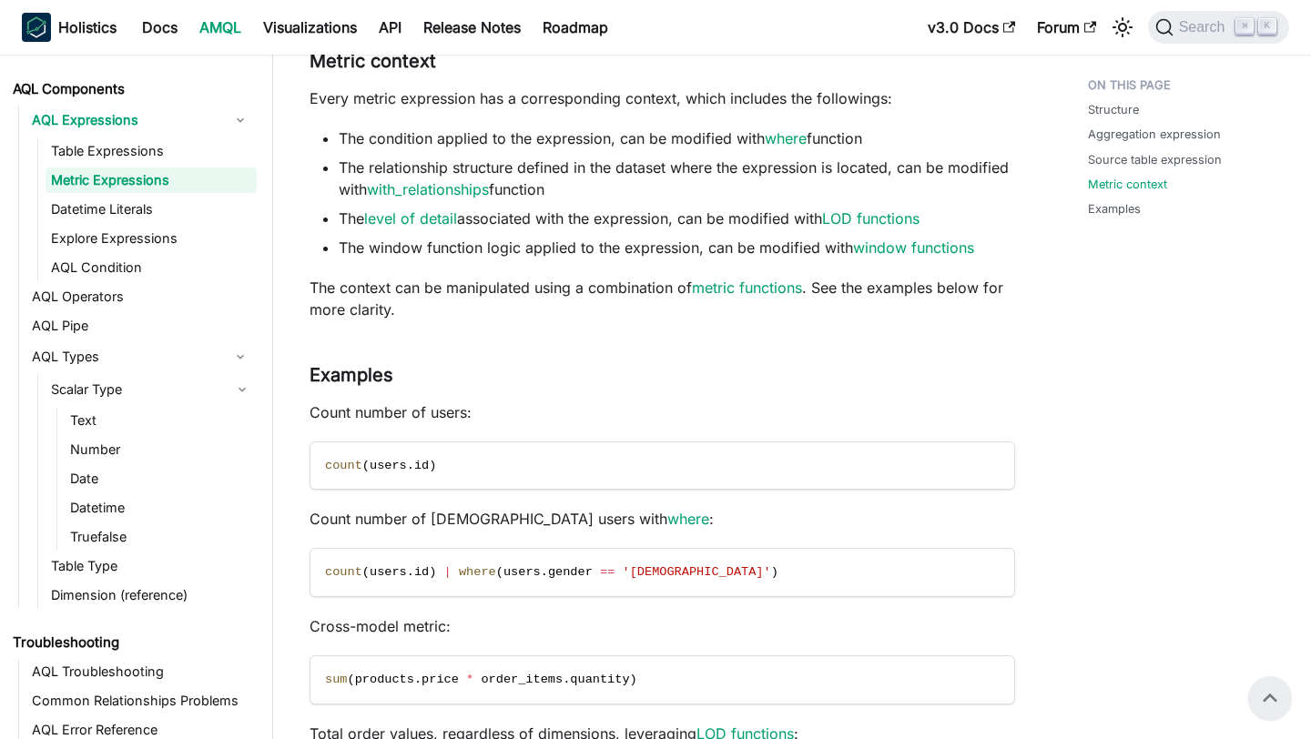
scroll to position [1712, 0]
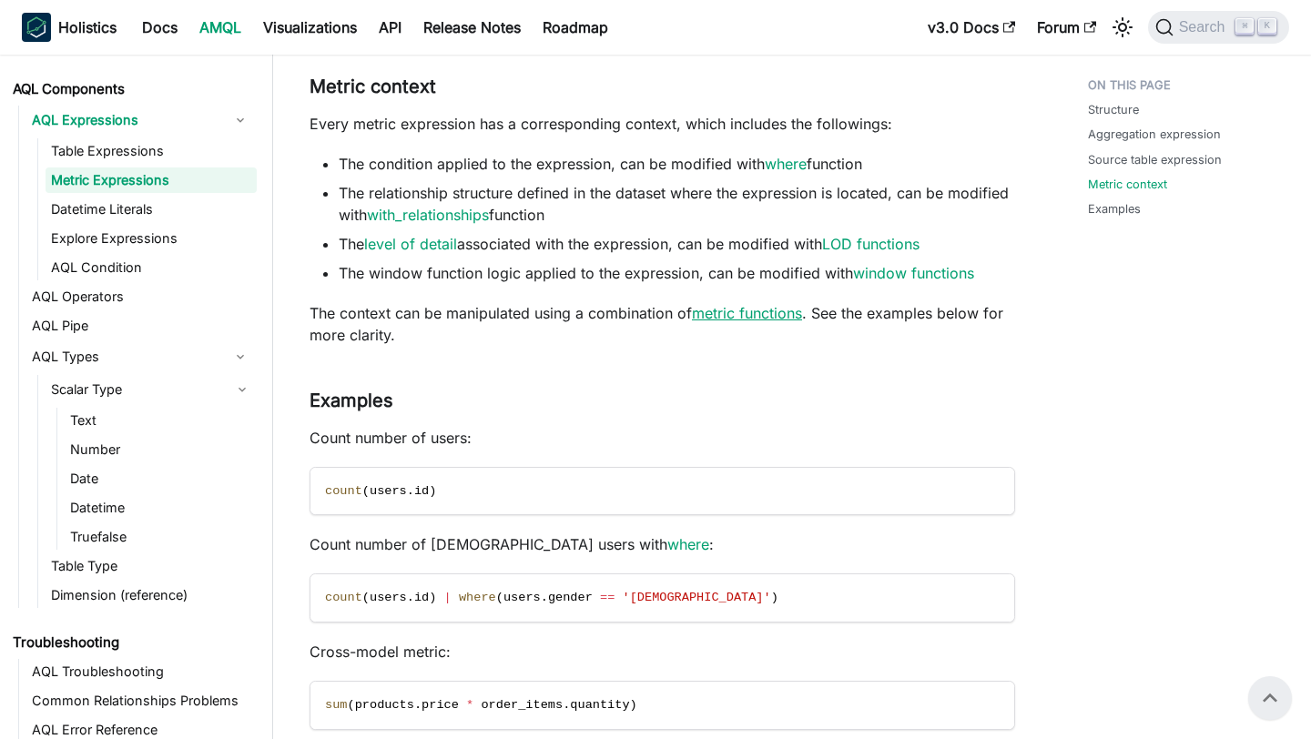
click at [739, 320] on link "metric functions" at bounding box center [747, 313] width 110 height 18
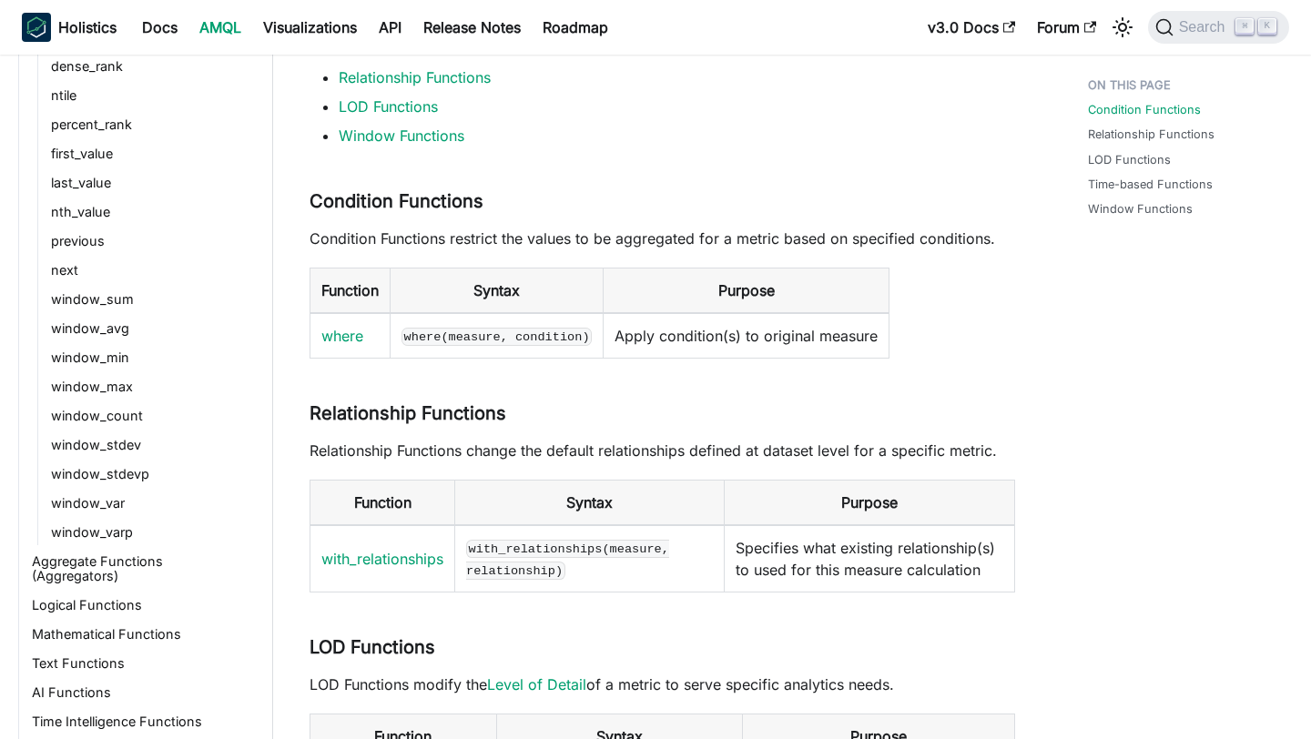
scroll to position [2353, 0]
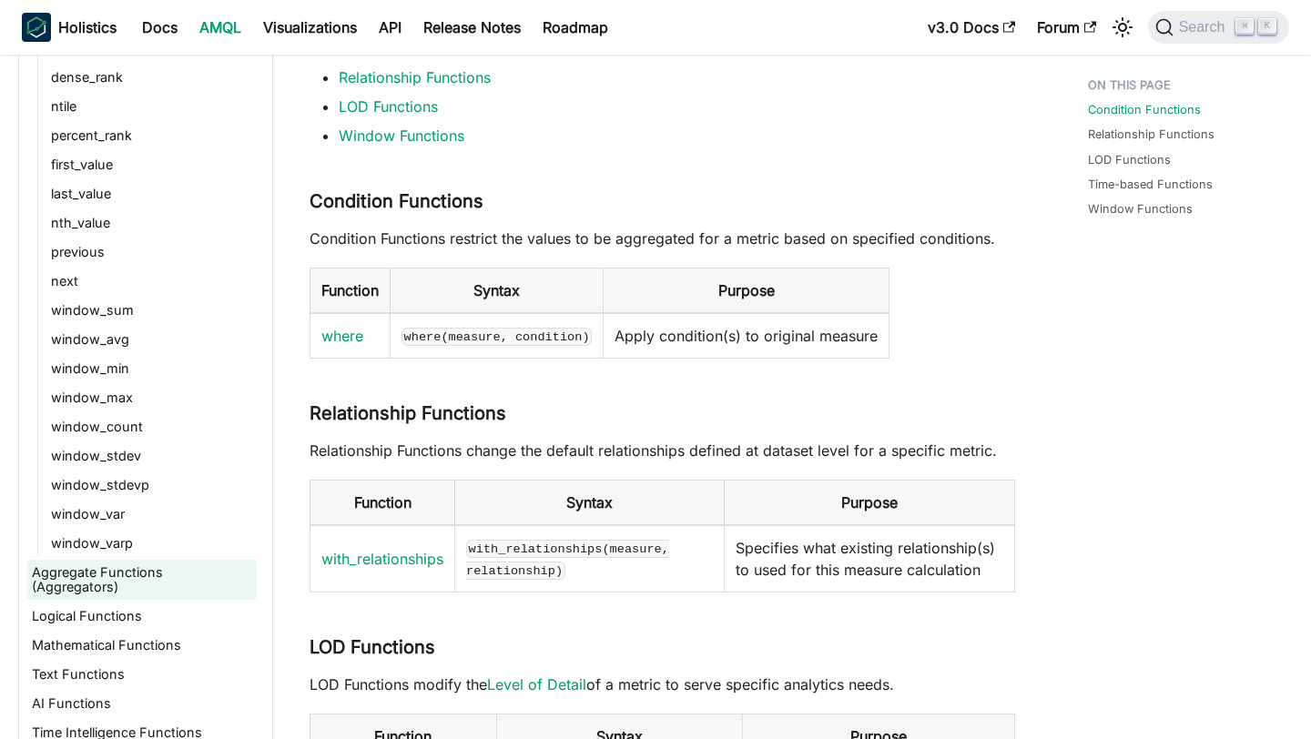
click at [172, 578] on link "Aggregate Functions (Aggregators)" at bounding box center [141, 580] width 230 height 40
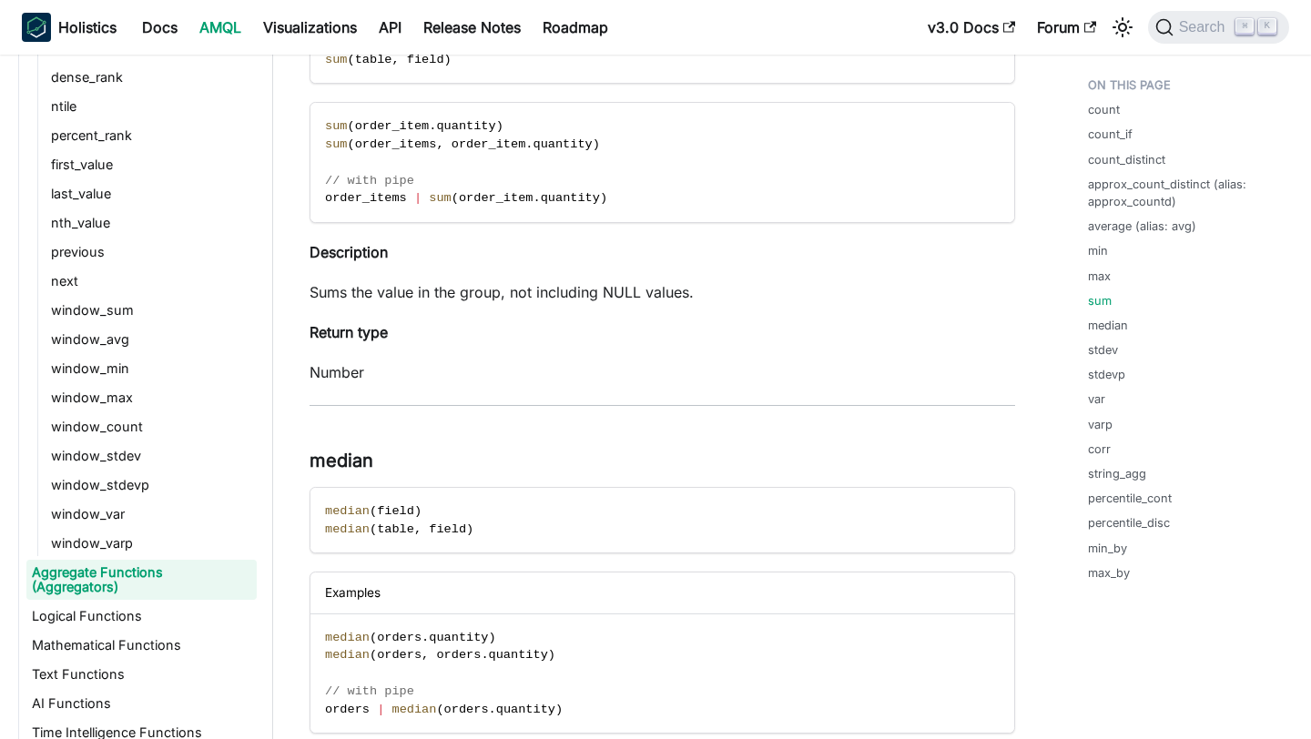
scroll to position [4252, 0]
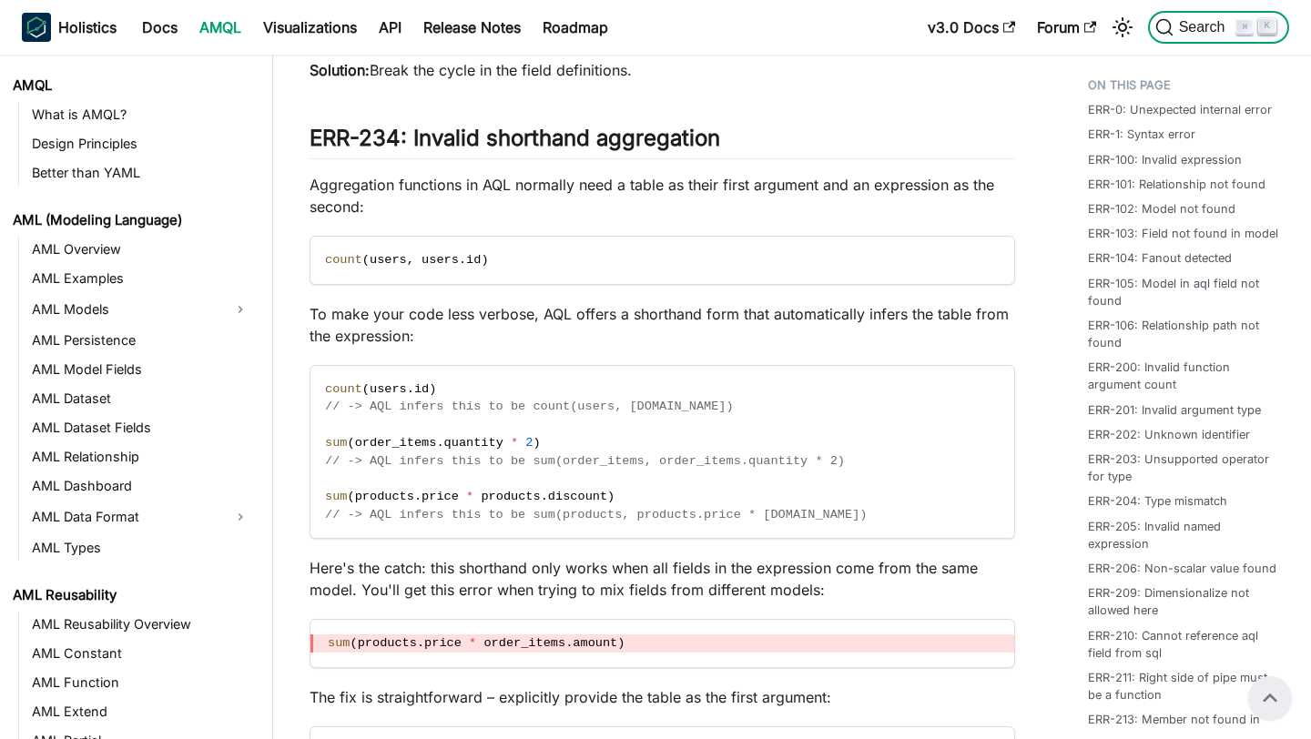
click at [1195, 29] on span "Search" at bounding box center [1204, 27] width 63 height 16
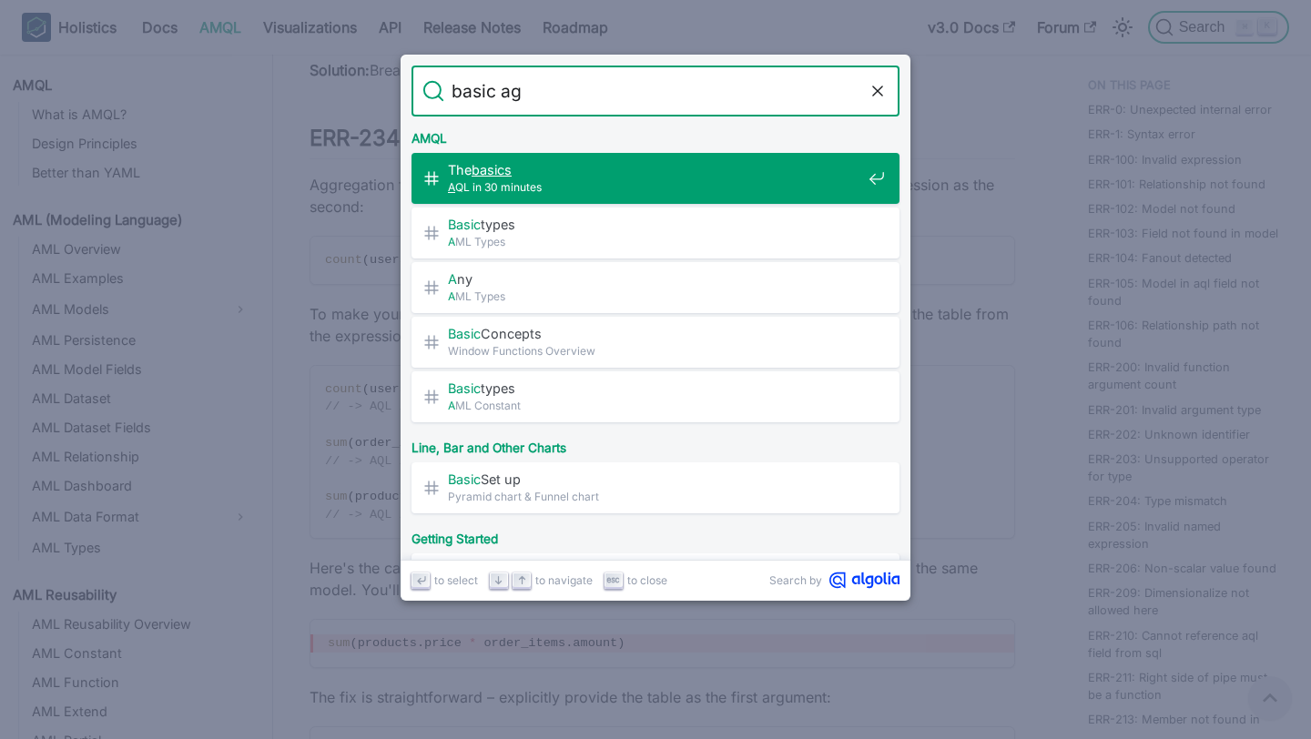
type input "basic agg"
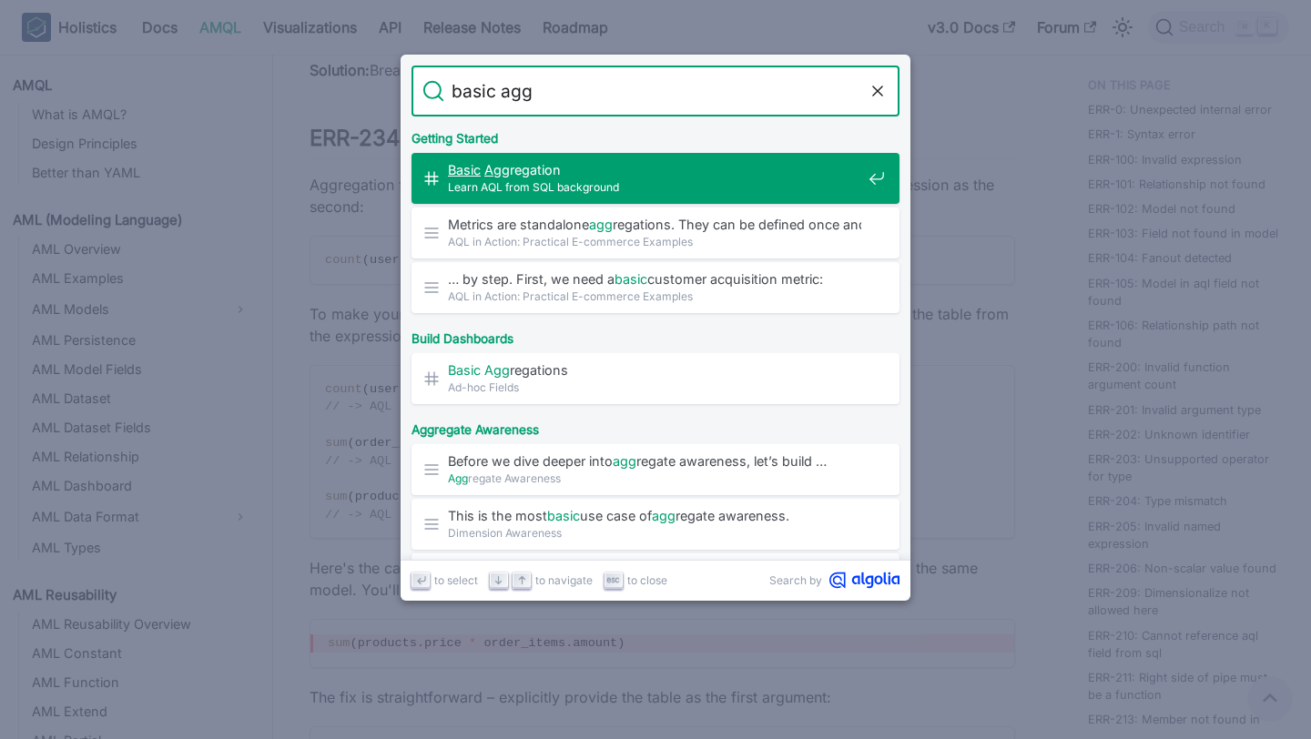
click at [705, 178] on span "Learn AQL from SQL background" at bounding box center [654, 186] width 413 height 17
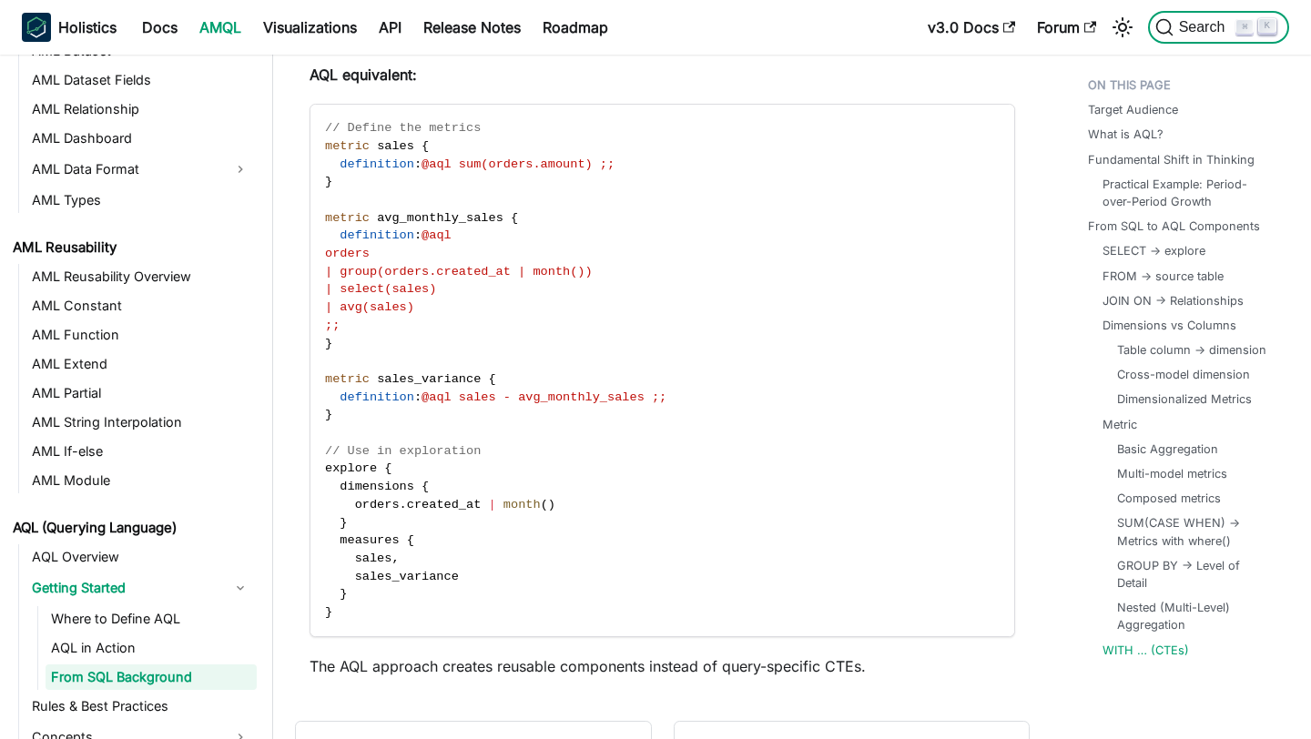
scroll to position [13171, 0]
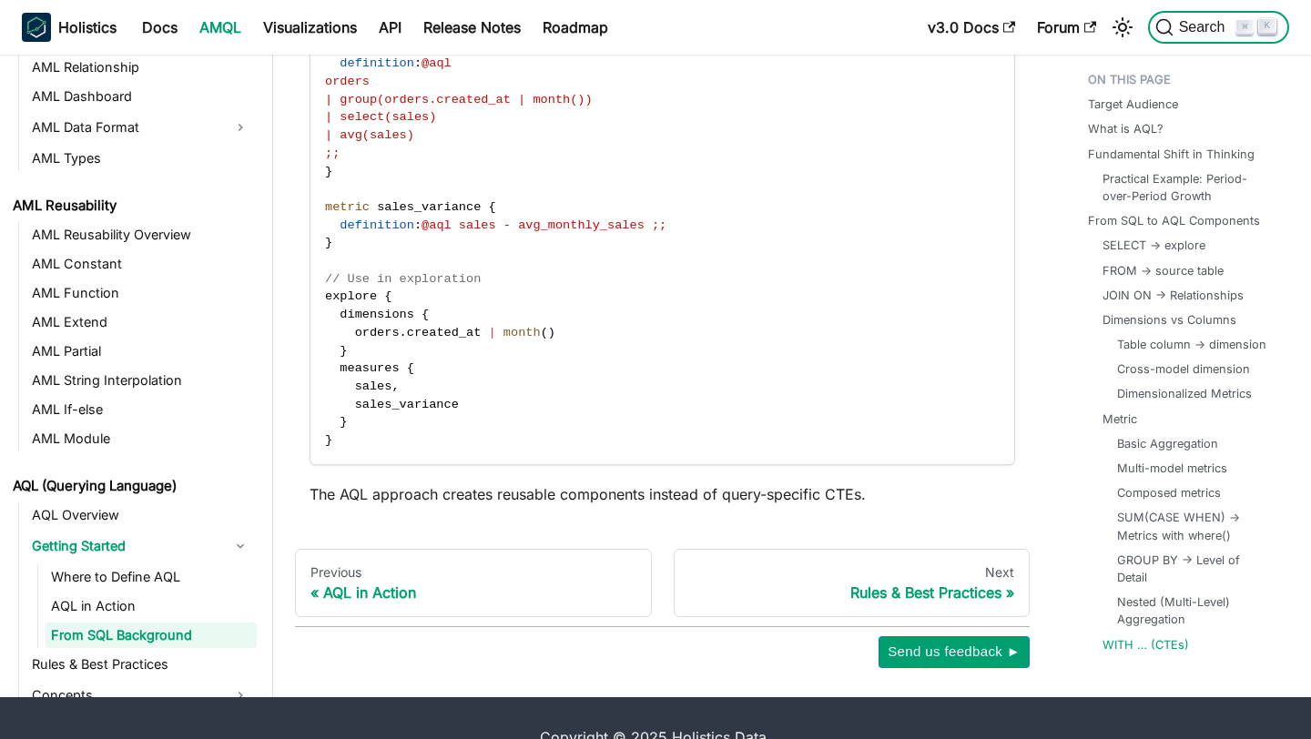
click at [1188, 36] on span "Search" at bounding box center [1195, 27] width 81 height 18
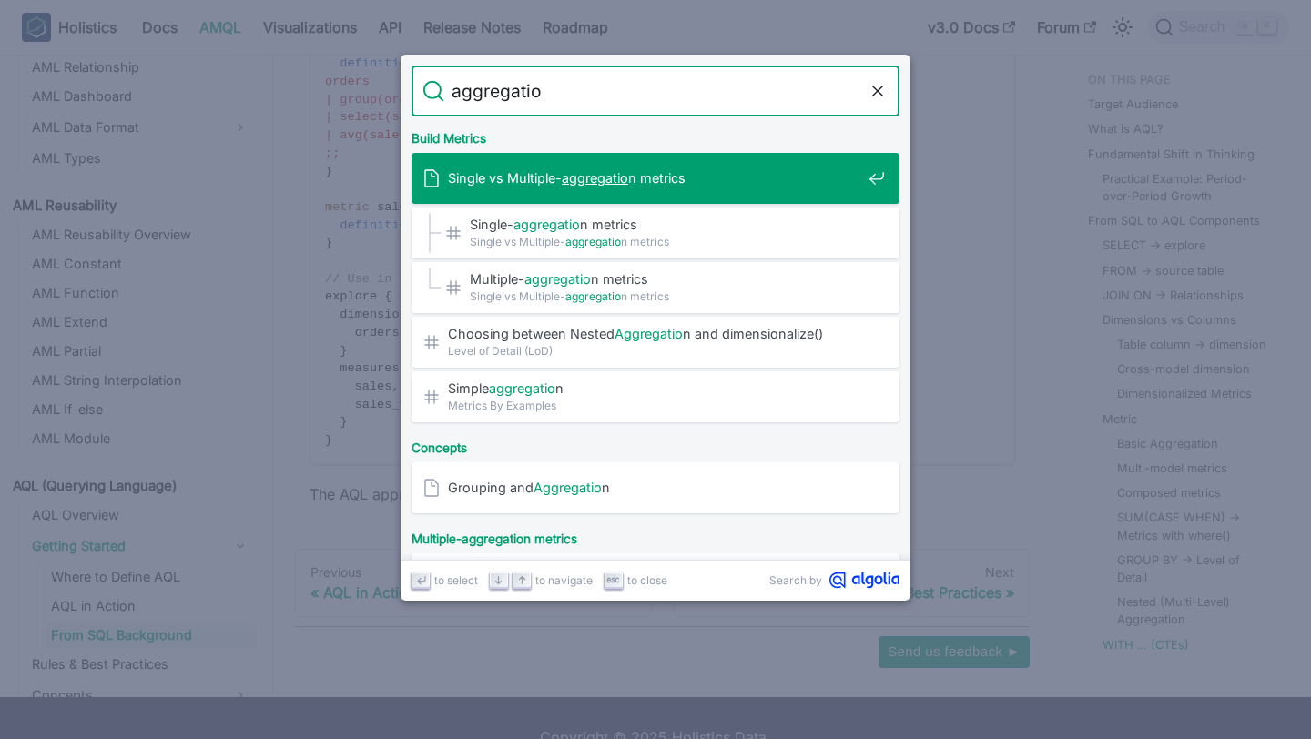
type input "aggregation"
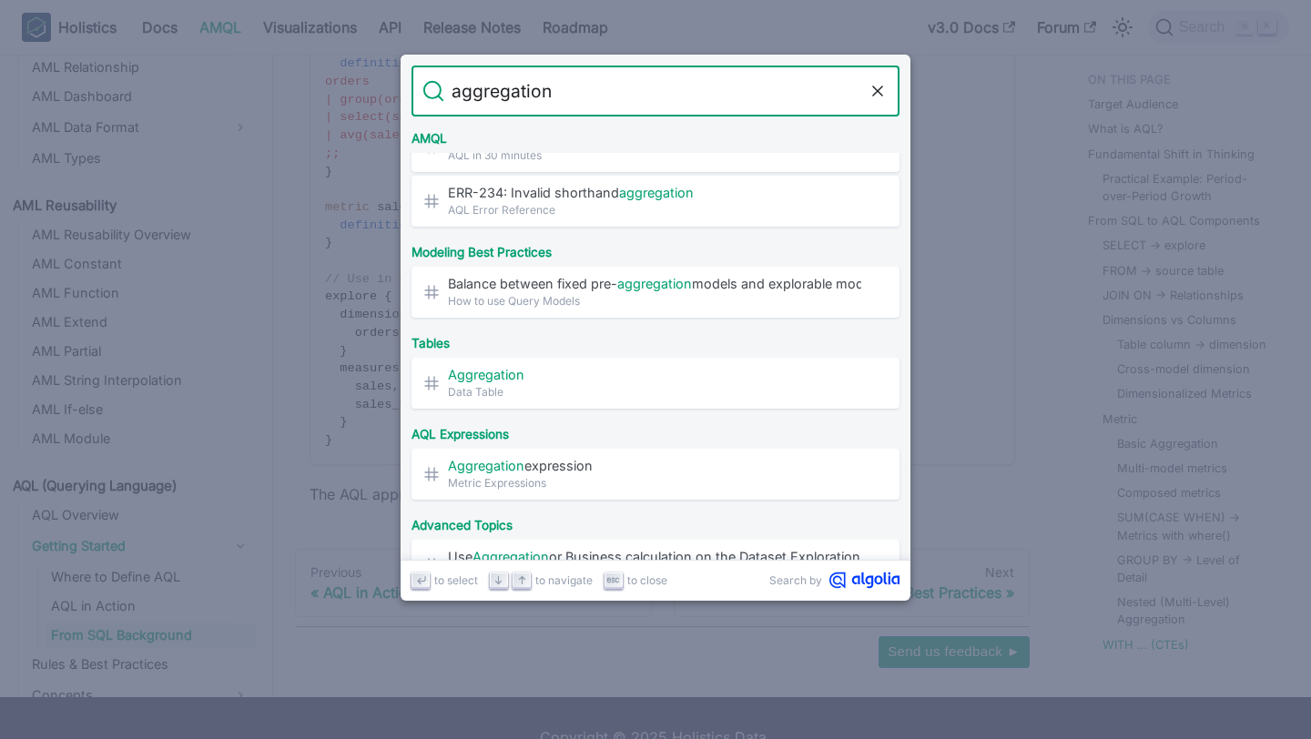
scroll to position [685, 0]
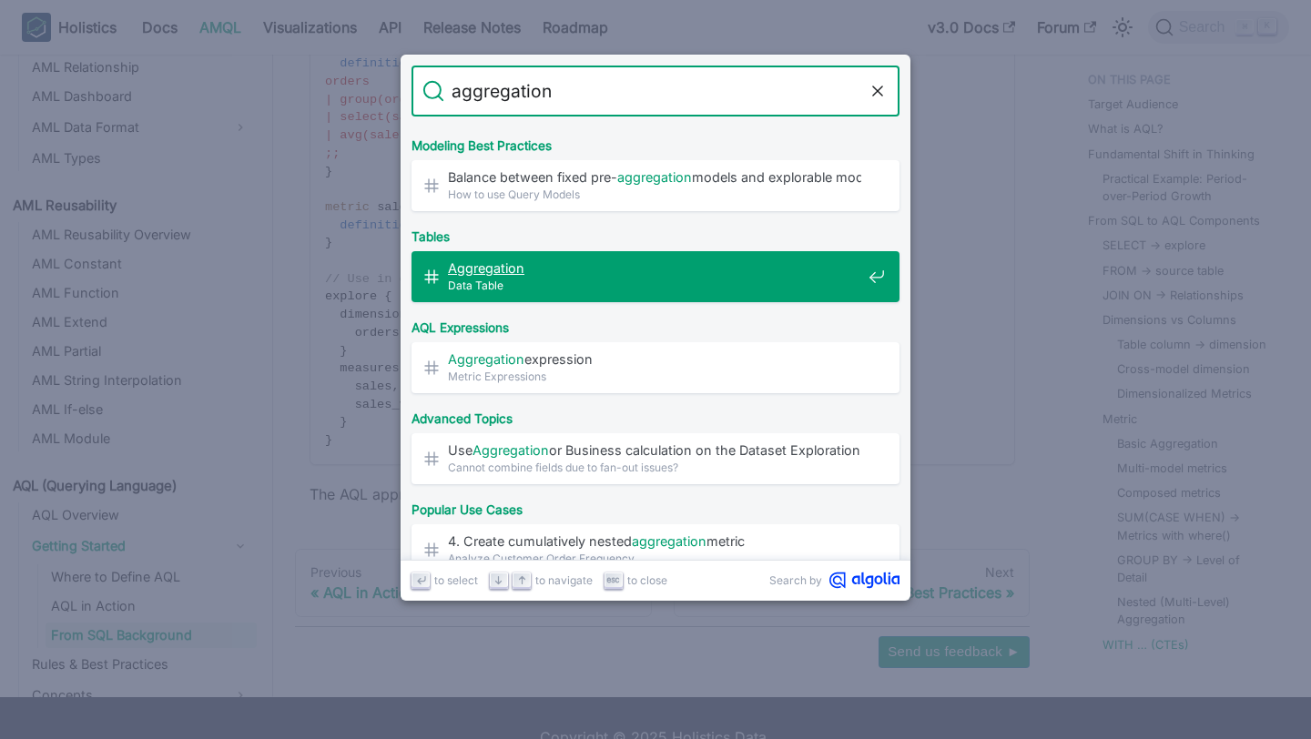
click at [688, 294] on div "Aggregation ​ Data Table" at bounding box center [660, 276] width 477 height 51
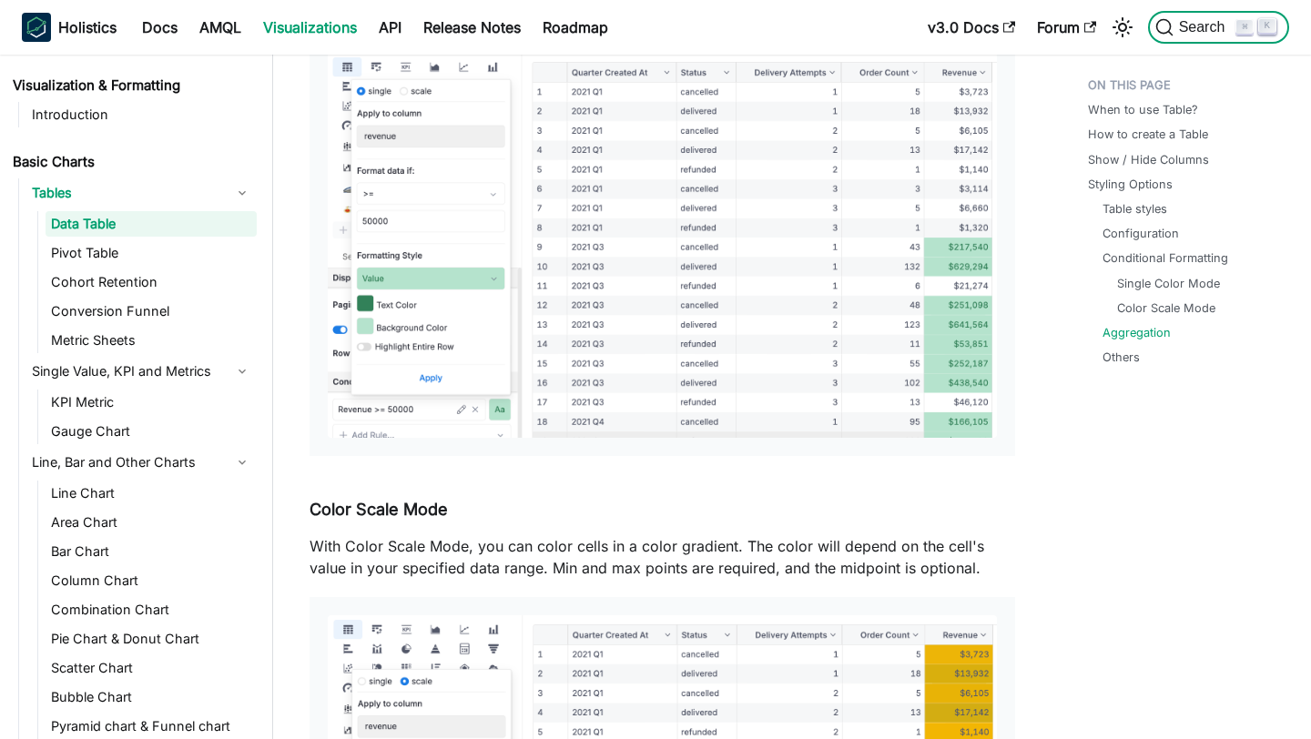
scroll to position [5196, 0]
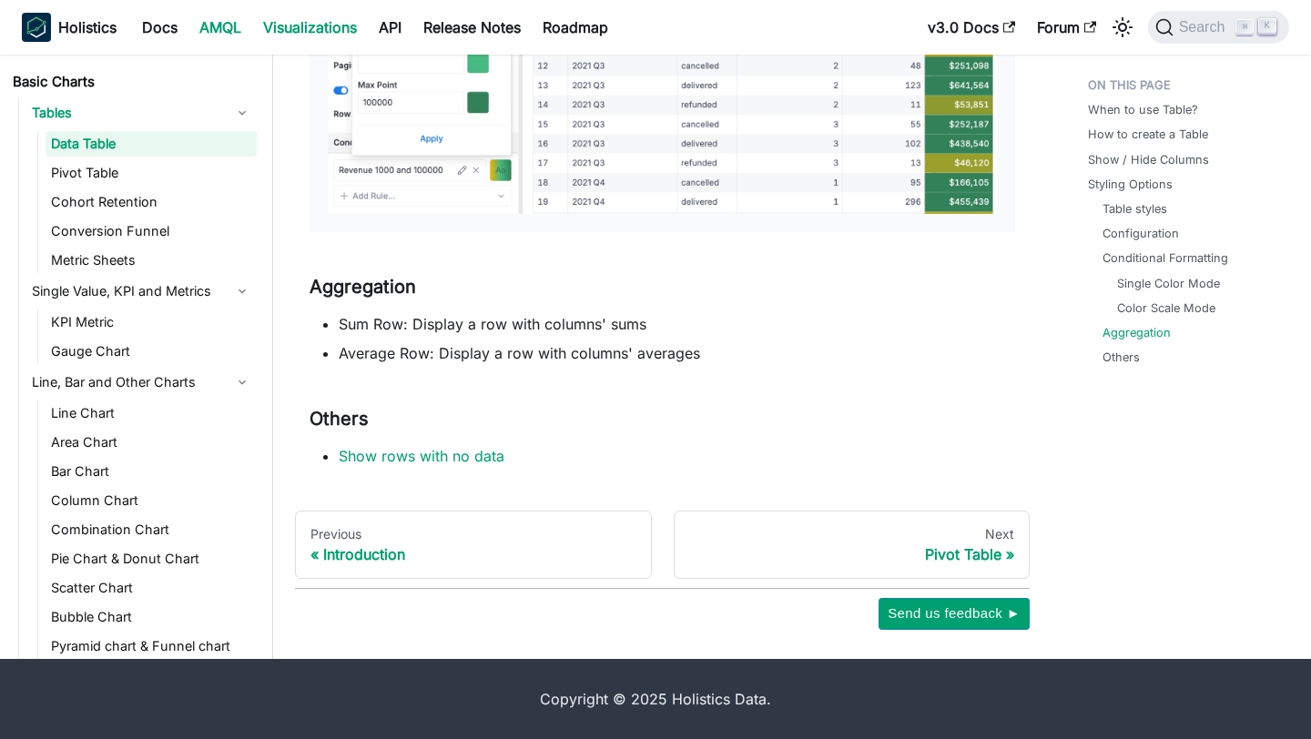
click at [225, 31] on link "AMQL" at bounding box center [220, 27] width 64 height 29
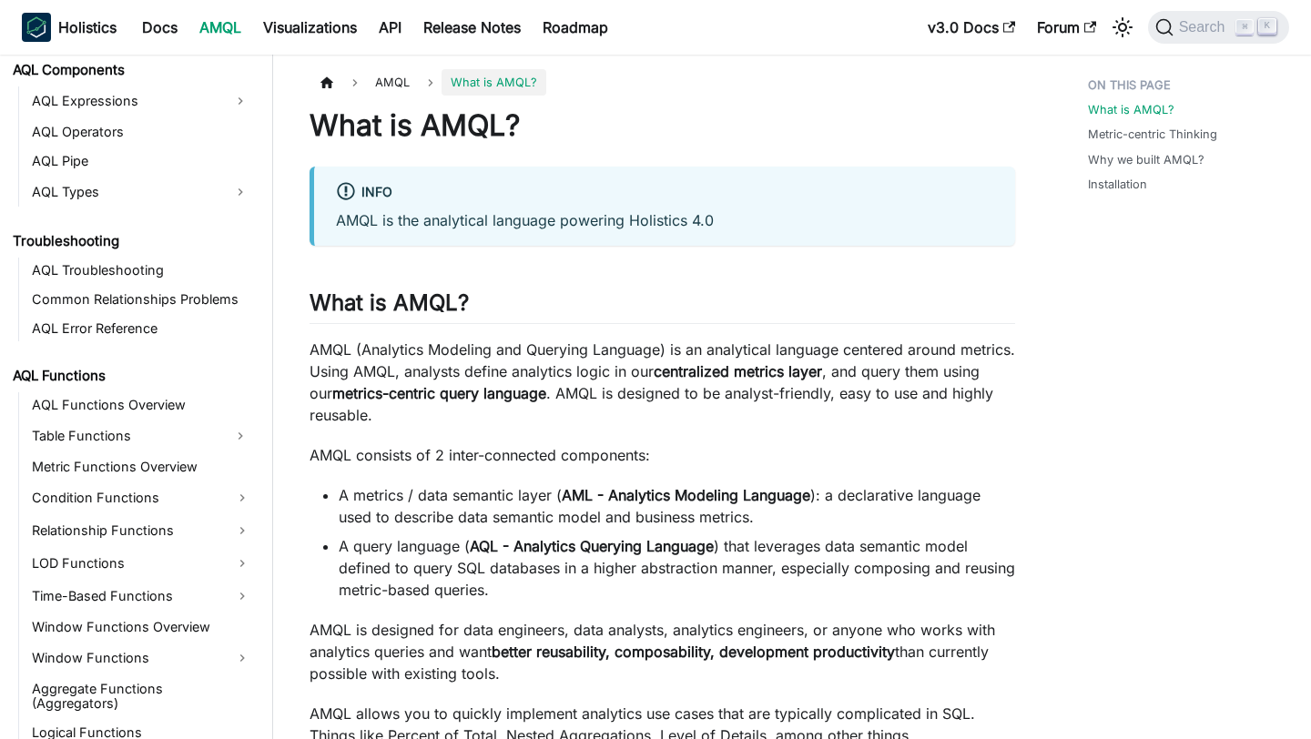
scroll to position [1183, 0]
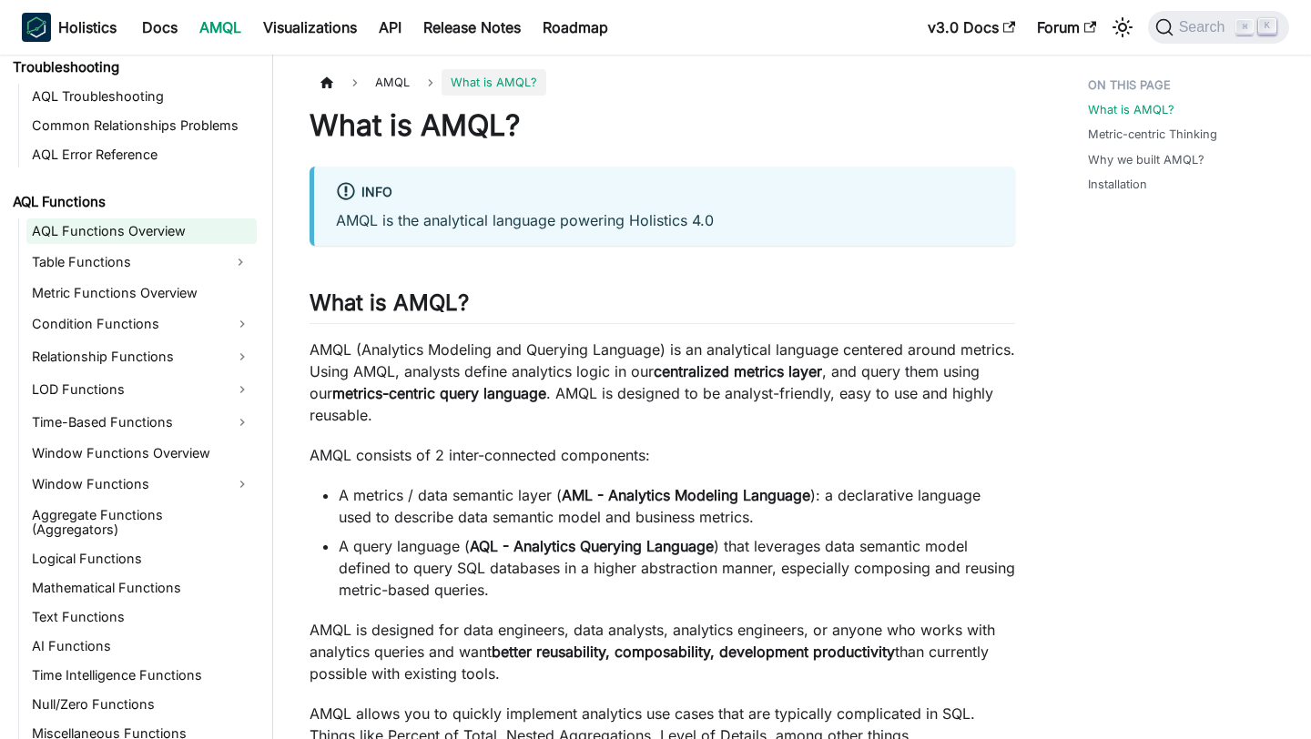
click at [135, 230] on link "AQL Functions Overview" at bounding box center [141, 230] width 230 height 25
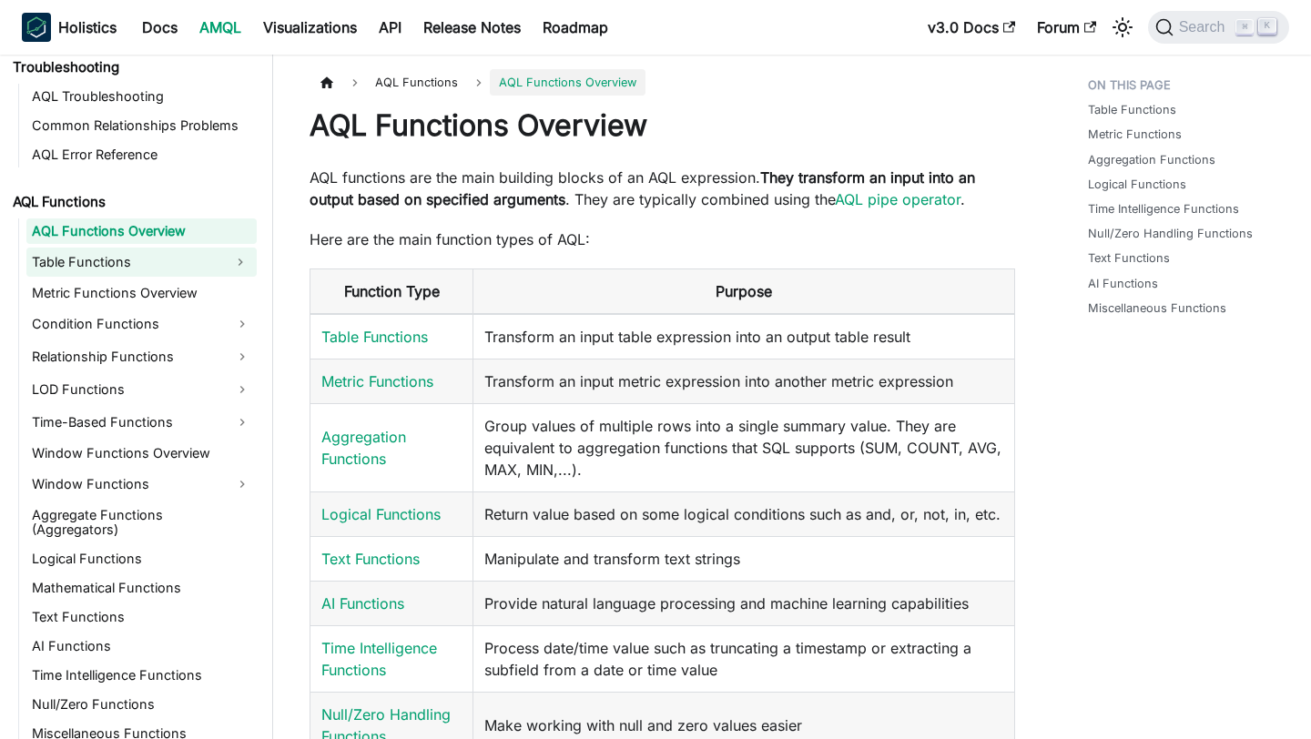
click at [134, 259] on link "Table Functions" at bounding box center [125, 262] width 198 height 29
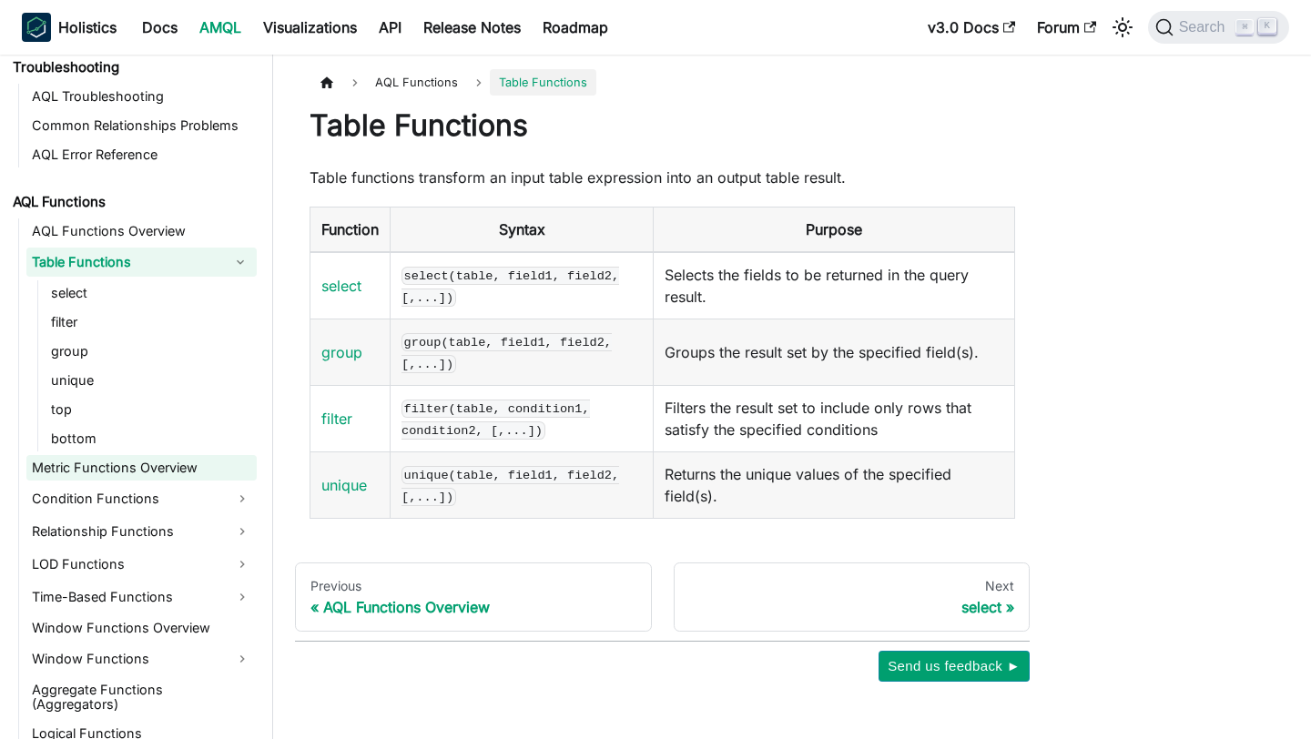
click at [124, 470] on link "Metric Functions Overview" at bounding box center [141, 467] width 230 height 25
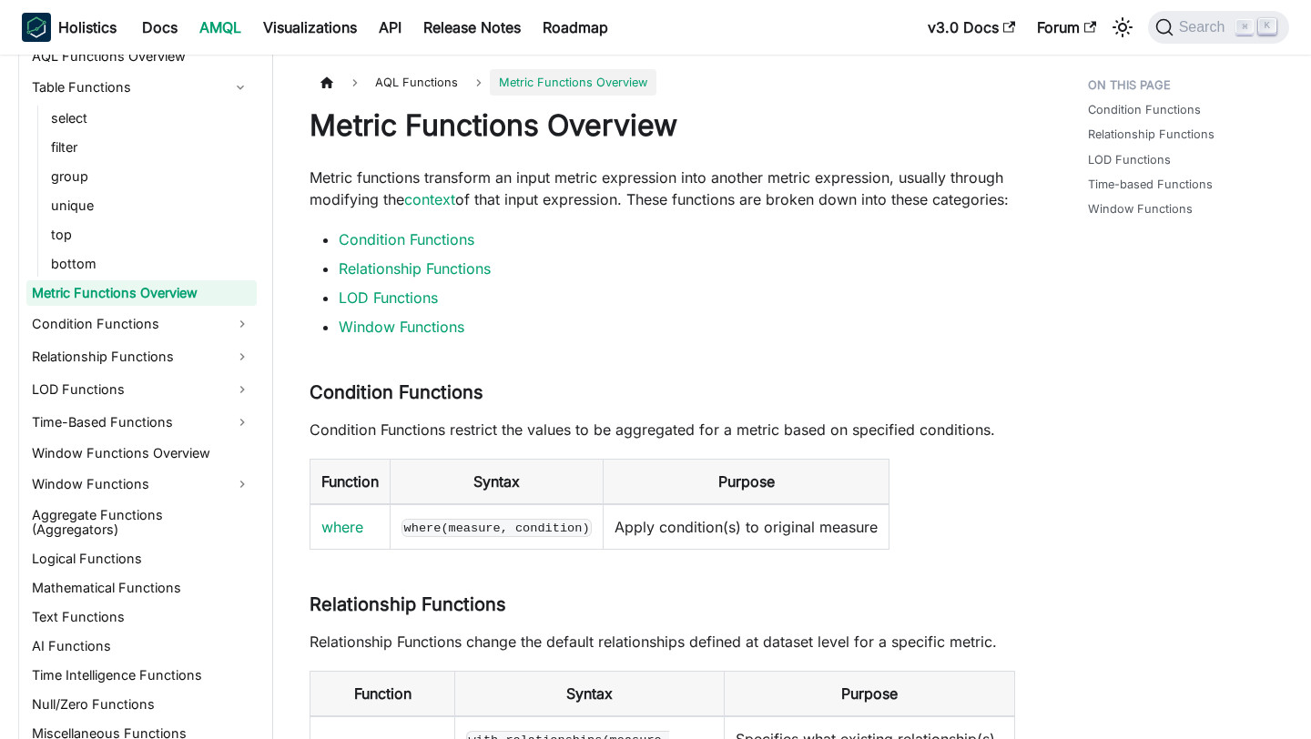
scroll to position [5, 0]
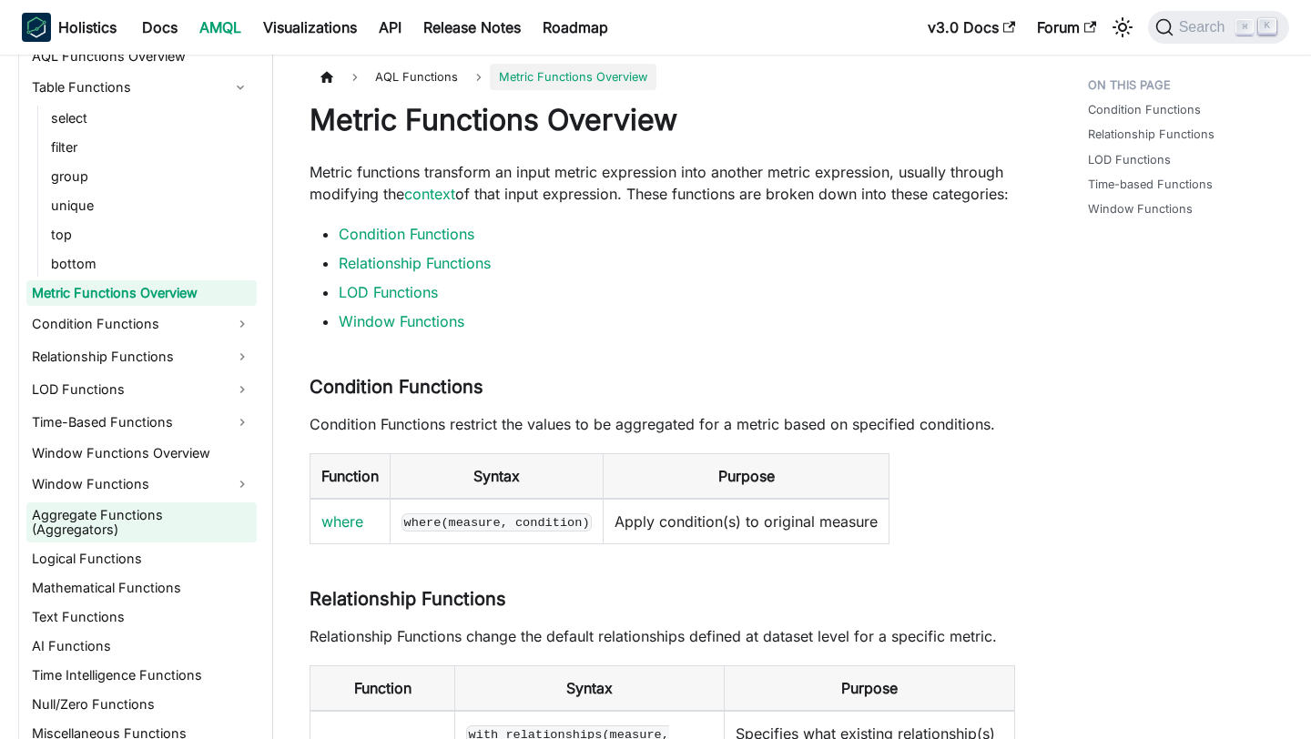
click at [139, 511] on link "Aggregate Functions (Aggregators)" at bounding box center [141, 522] width 230 height 40
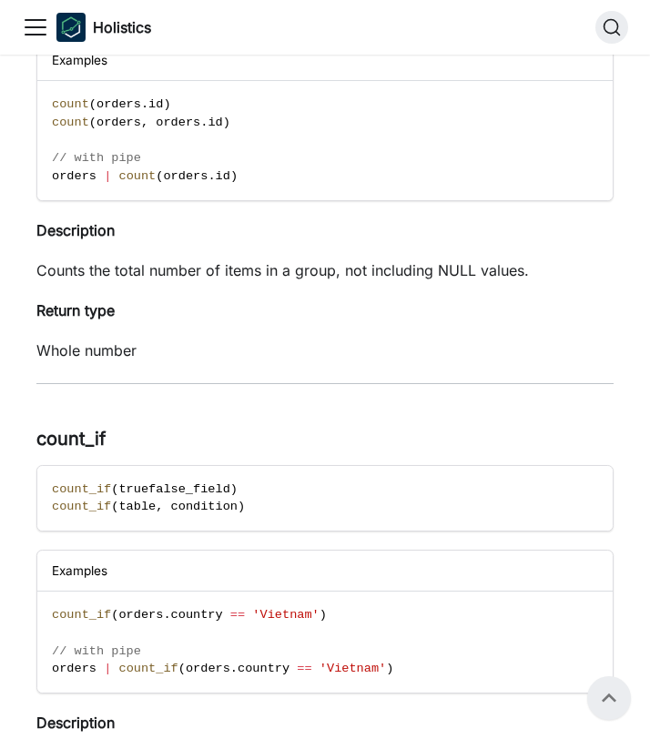
scroll to position [441, 0]
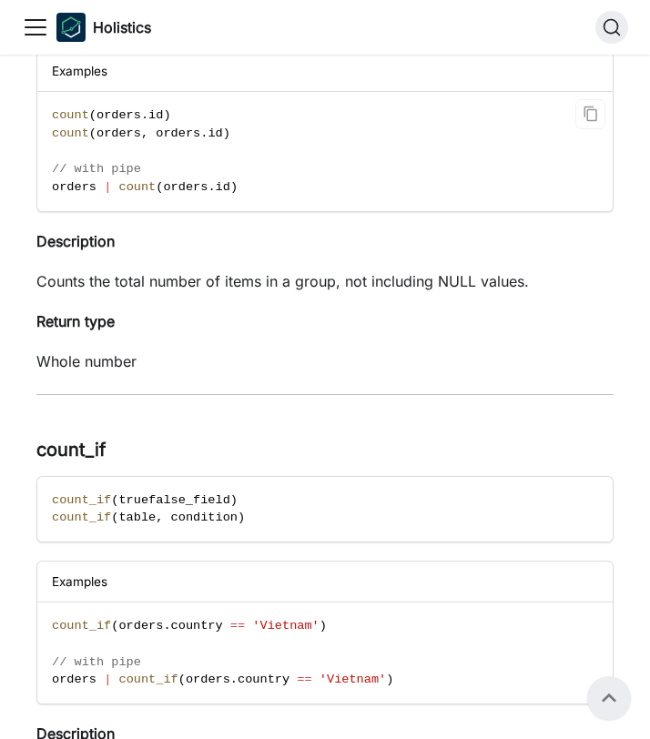
click at [116, 123] on code "count ( orders . id ) count ( orders , orders . id ) // with pipe orders | coun…" at bounding box center [324, 151] width 575 height 119
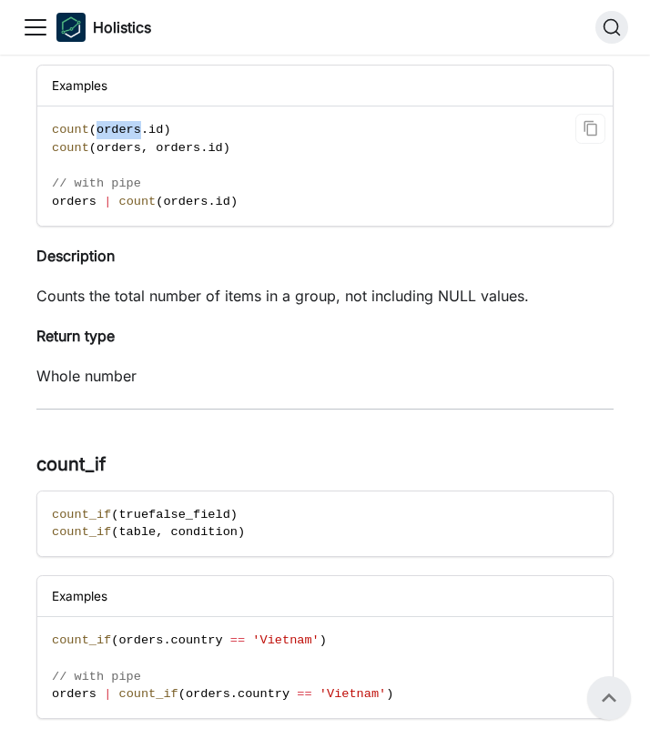
scroll to position [423, 0]
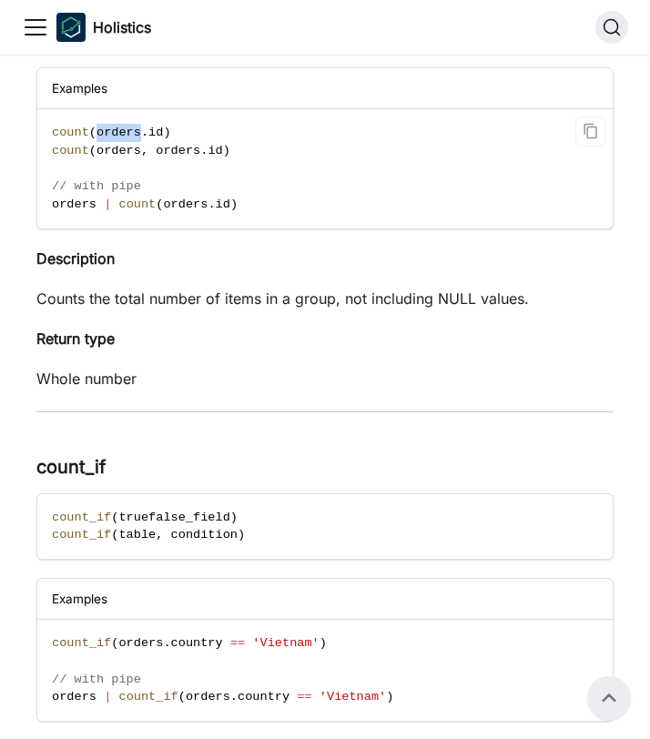
click at [116, 139] on span "orders" at bounding box center [118, 133] width 45 height 14
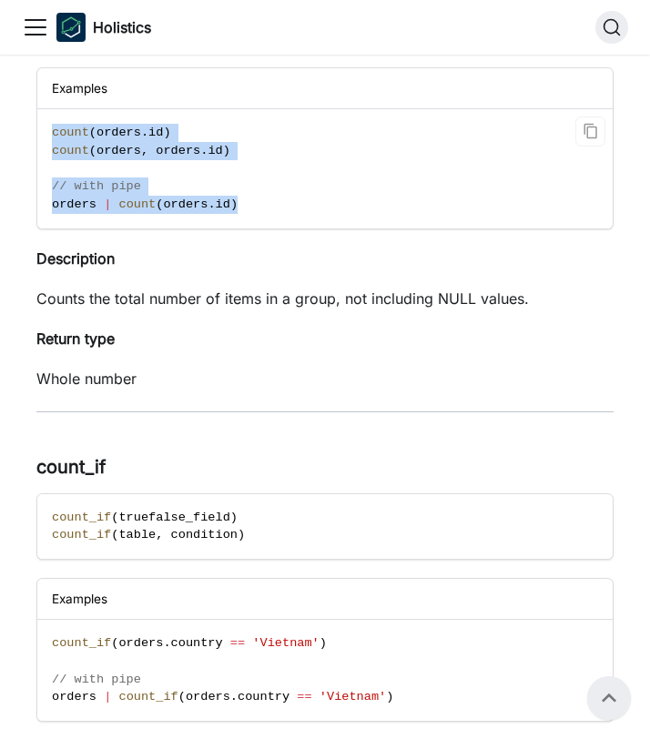
drag, startPoint x: 52, startPoint y: 131, endPoint x: 269, endPoint y: 207, distance: 230.3
click at [269, 207] on code "count ( orders . id ) count ( orders , orders . id ) // with pipe orders | coun…" at bounding box center [324, 168] width 575 height 119
copy code "count ( orders . id ) count ( orders , orders . id ) // with pipe orders | coun…"
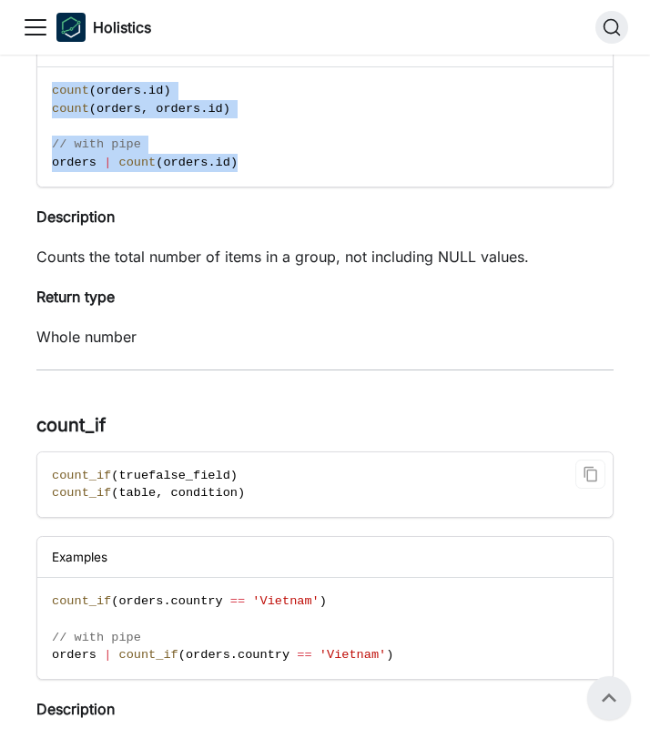
scroll to position [462, 0]
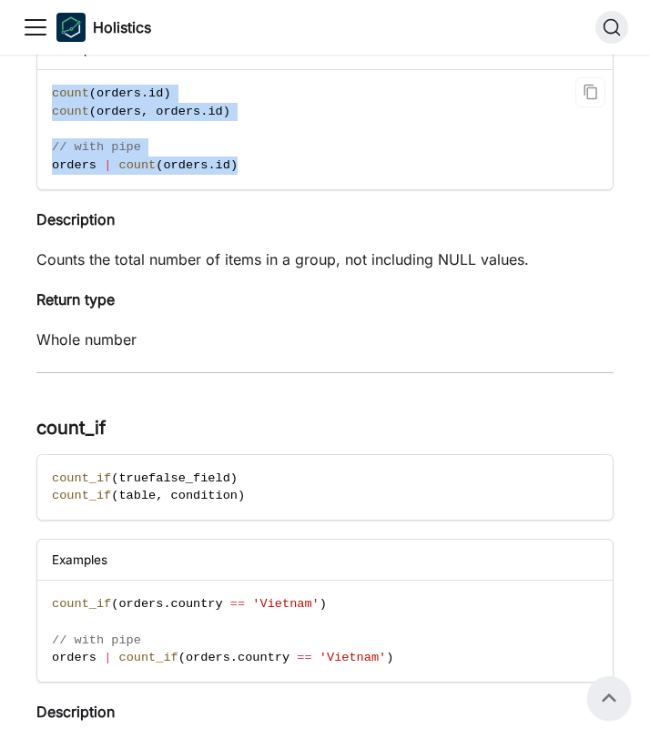
click at [152, 97] on span "id" at bounding box center [155, 93] width 15 height 14
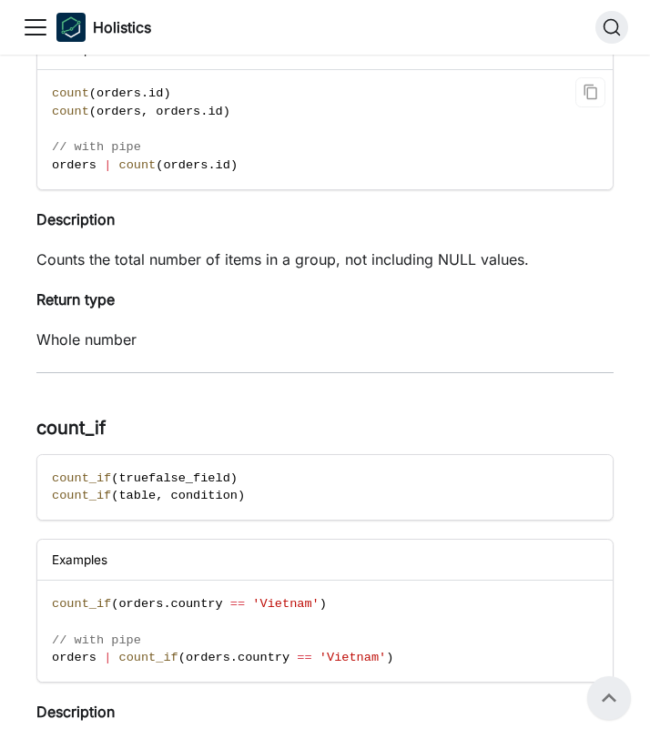
click at [152, 97] on span "id" at bounding box center [155, 93] width 15 height 14
click at [211, 117] on span "id" at bounding box center [215, 112] width 15 height 14
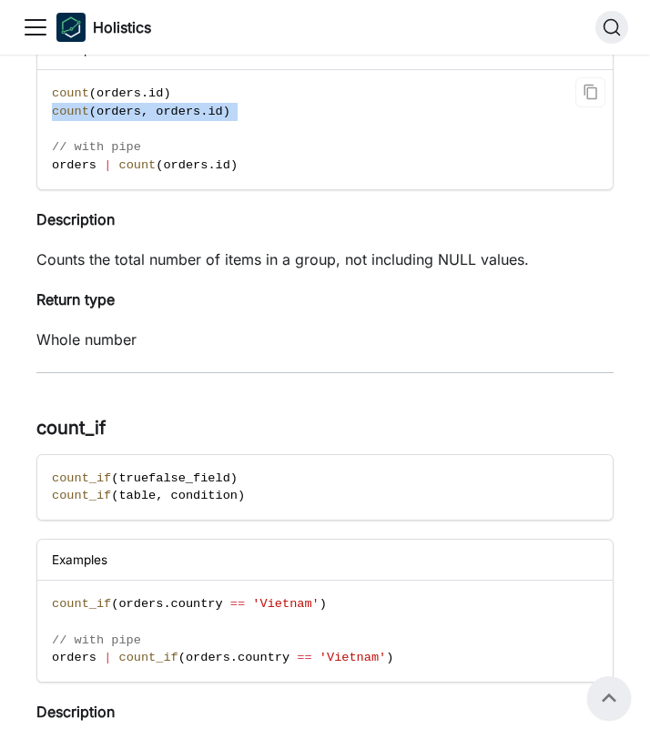
click at [211, 117] on span "id" at bounding box center [215, 112] width 15 height 14
click at [236, 144] on code "count ( orders . id ) count ( orders , orders . id ) // with pipe orders | coun…" at bounding box center [324, 129] width 575 height 119
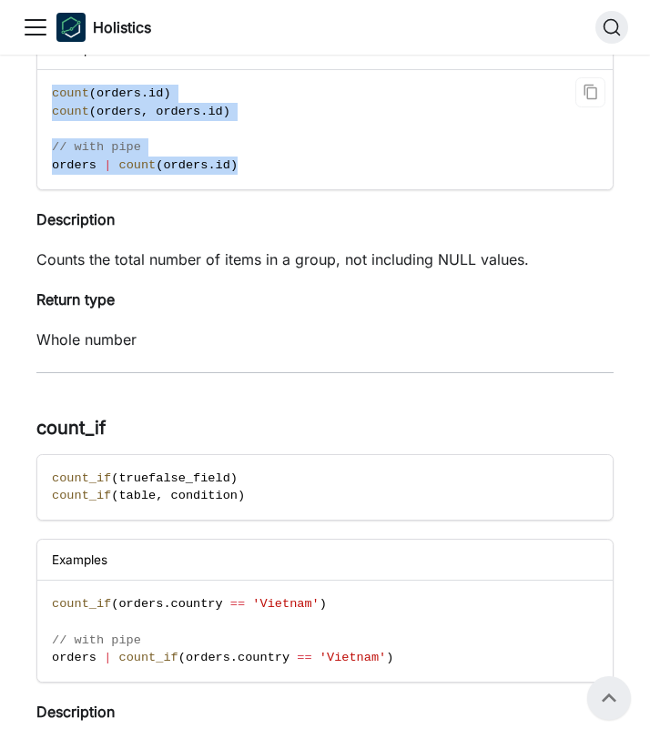
drag, startPoint x: 245, startPoint y: 160, endPoint x: 36, endPoint y: 98, distance: 218.3
click at [36, 98] on div "Examples count ( orders . id ) count ( orders , orders . id ) // with pipe orde…" at bounding box center [324, 109] width 577 height 162
copy code "count ( orders . id ) count ( orders , orders . id ) // with pipe orders | coun…"
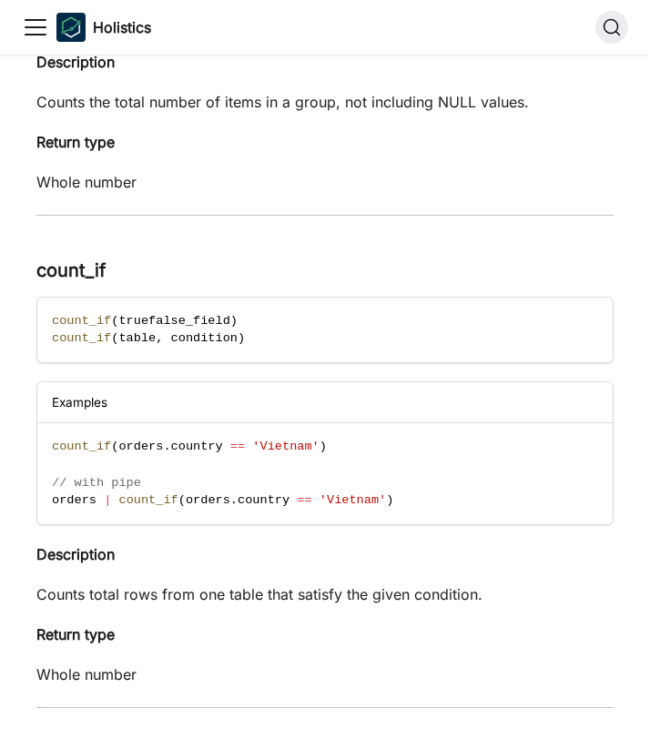
scroll to position [623, 0]
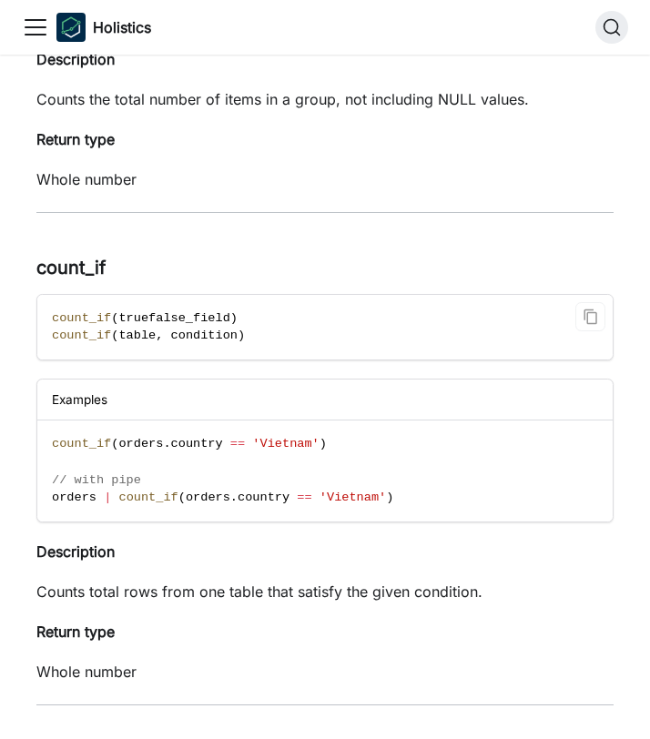
click at [151, 324] on span "truefalse_field" at bounding box center [173, 318] width 111 height 14
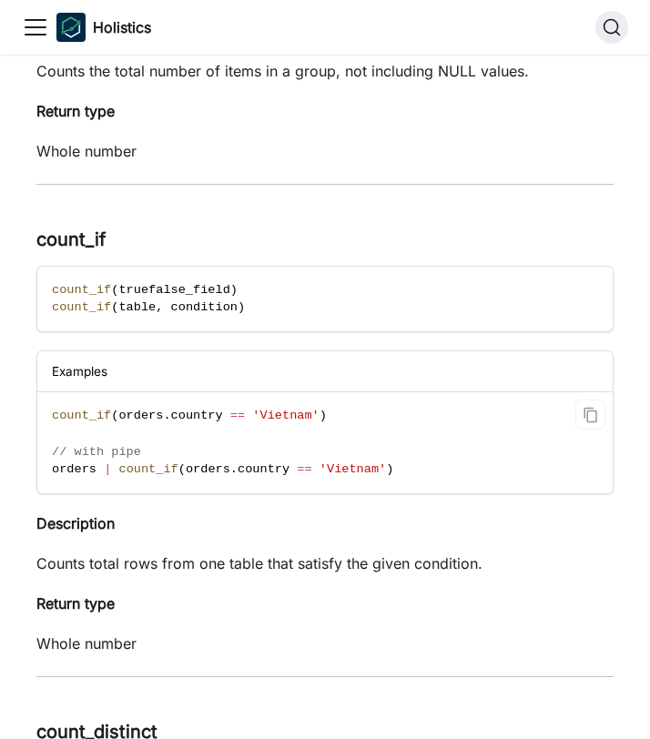
scroll to position [660, 0]
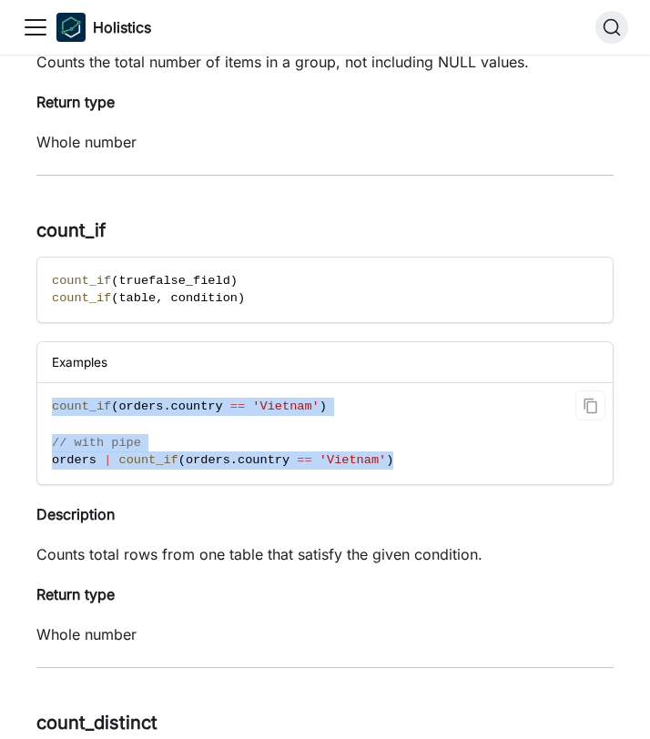
drag, startPoint x: 52, startPoint y: 404, endPoint x: 455, endPoint y: 466, distance: 408.0
click at [455, 466] on code "count_if ( orders . country == 'Vietnam' ) // with pipe orders | count_if ( ord…" at bounding box center [324, 433] width 575 height 101
copy code "count_if ( orders . country == 'Vietnam' ) // with pipe orders | count_if ( ord…"
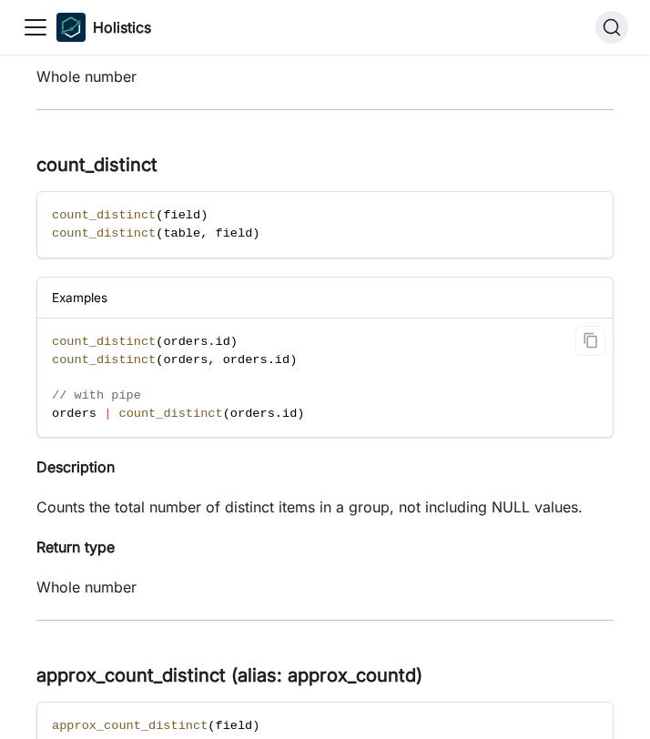
scroll to position [1244, 0]
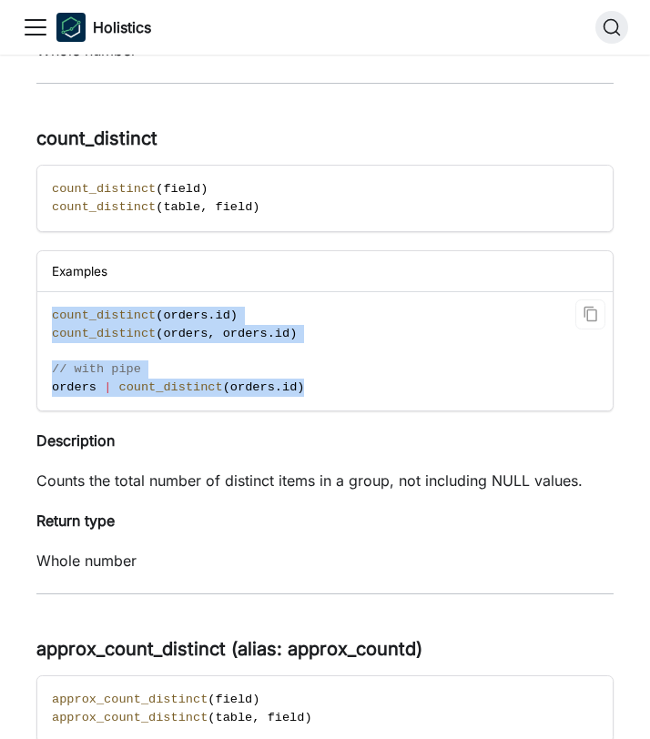
drag, startPoint x: 53, startPoint y: 320, endPoint x: 322, endPoint y: 398, distance: 280.3
click at [322, 398] on code "count_distinct ( orders . id ) count_distinct ( orders , orders . id ) // with …" at bounding box center [324, 351] width 575 height 119
copy code "count_distinct ( orders . id ) count_distinct ( orders , orders . id ) // with …"
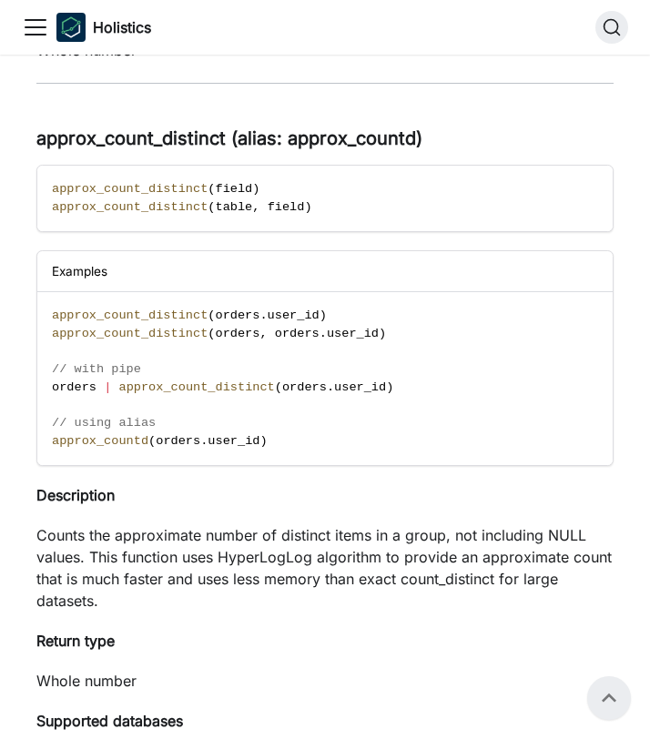
scroll to position [1744, 0]
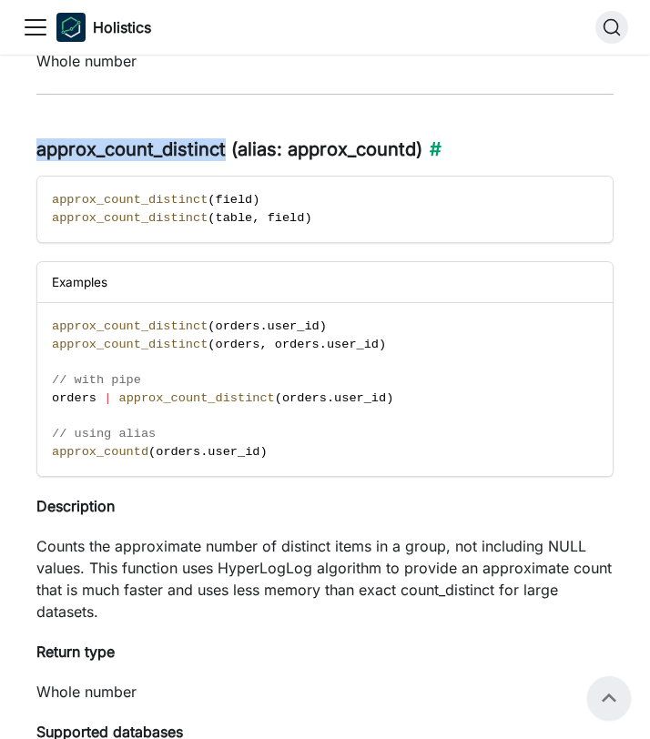
drag, startPoint x: 35, startPoint y: 157, endPoint x: 224, endPoint y: 157, distance: 189.3
copy h3 "approx_count_distinct"
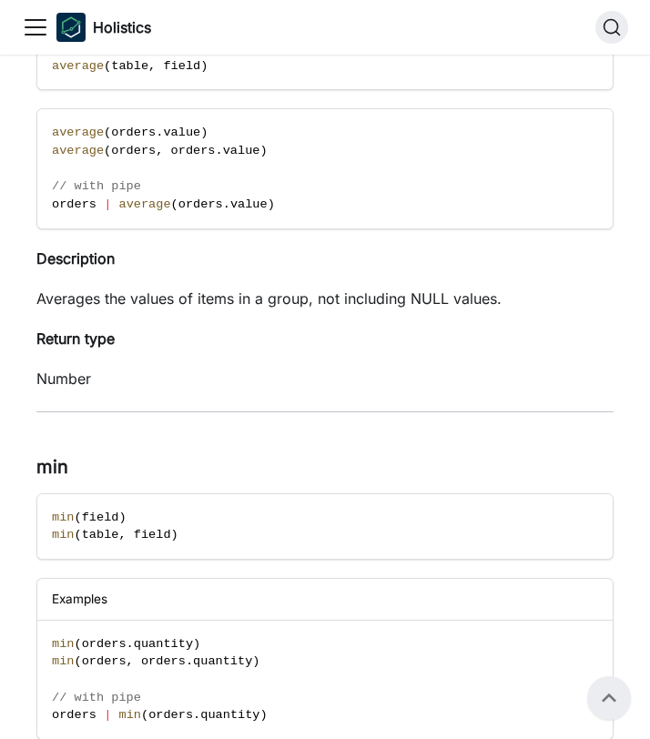
scroll to position [2769, 0]
